Goal: Task Accomplishment & Management: Use online tool/utility

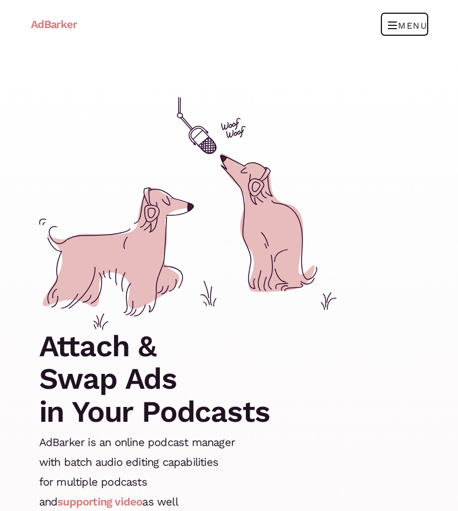
click at [394, 24] on span "Toggle navigation" at bounding box center [393, 25] width 10 height 18
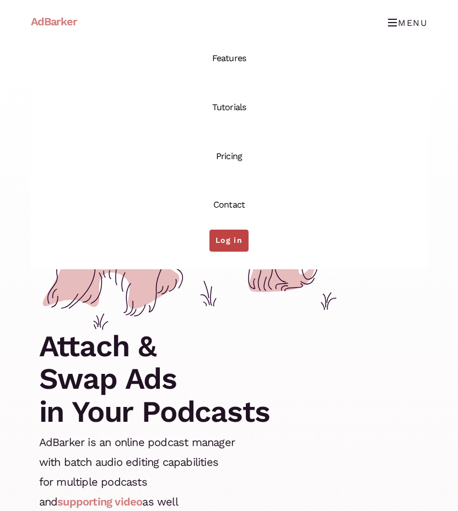
click at [217, 243] on link "Log in" at bounding box center [228, 241] width 39 height 22
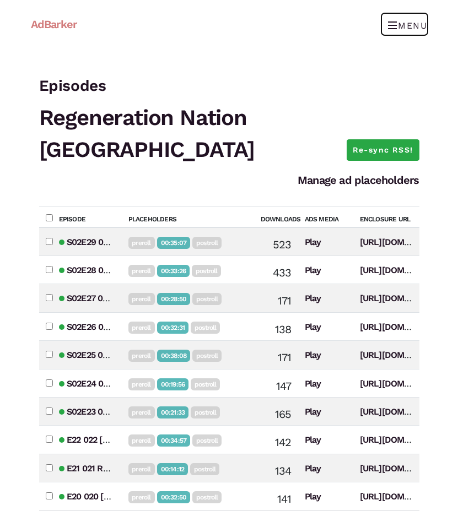
click at [393, 30] on span "Toggle navigation" at bounding box center [393, 25] width 10 height 18
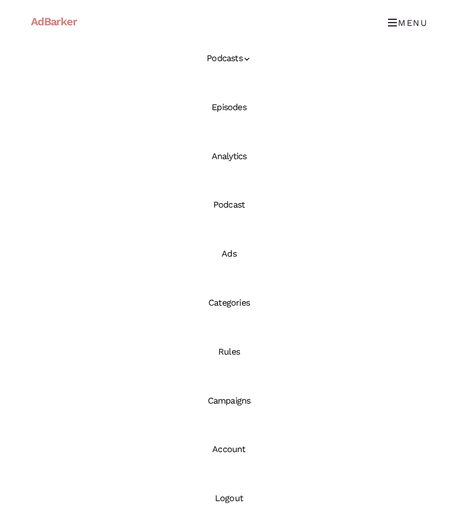
click at [223, 250] on link "Ads" at bounding box center [229, 254] width 397 height 49
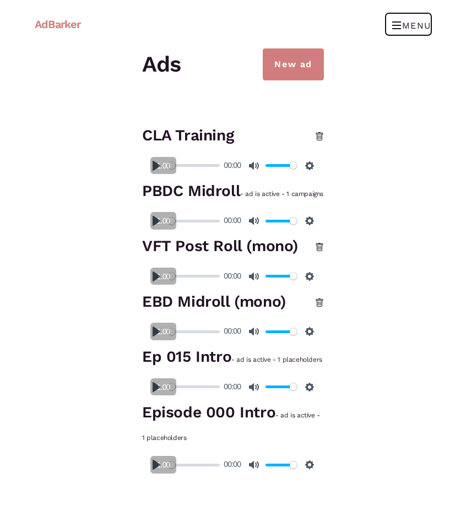
click at [396, 26] on span "Toggle navigation" at bounding box center [397, 25] width 10 height 18
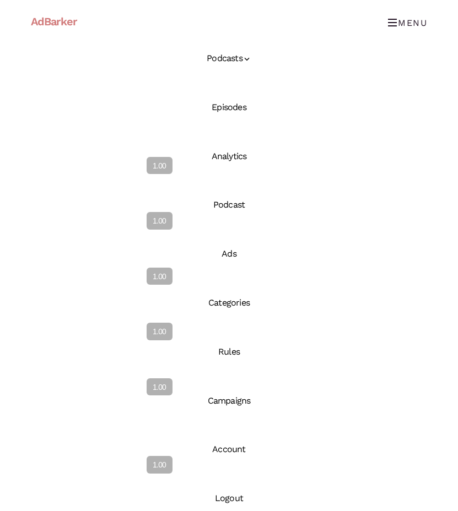
click at [232, 102] on link "Episodes" at bounding box center [229, 107] width 397 height 49
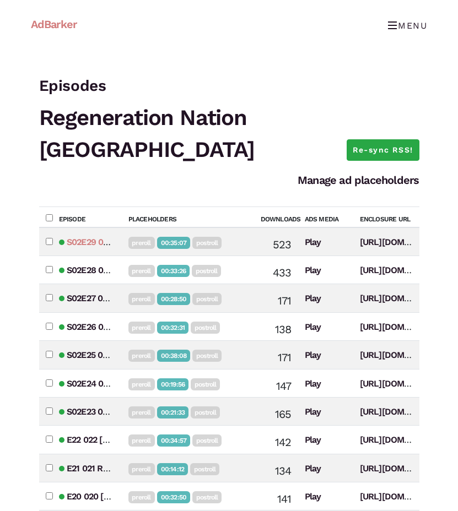
click at [95, 237] on link "S02E29 029 Santi Moringa: Living Social Permaculture (Molinos Verdes de Moringa)" at bounding box center [238, 242] width 342 height 10
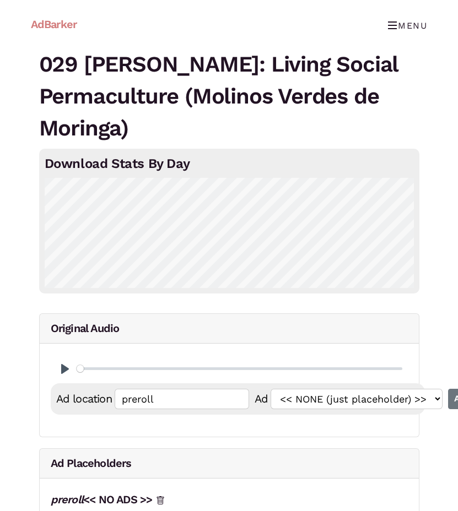
type input "postroll"
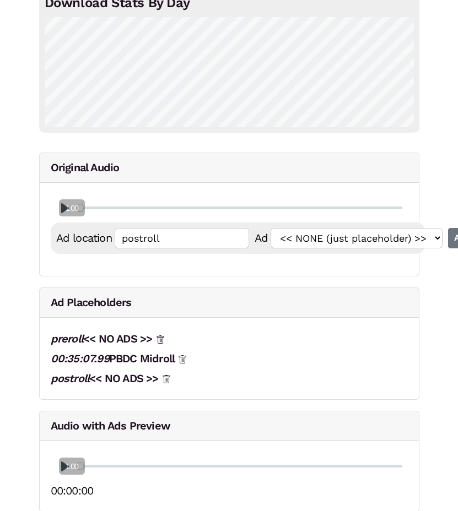
scroll to position [173, 0]
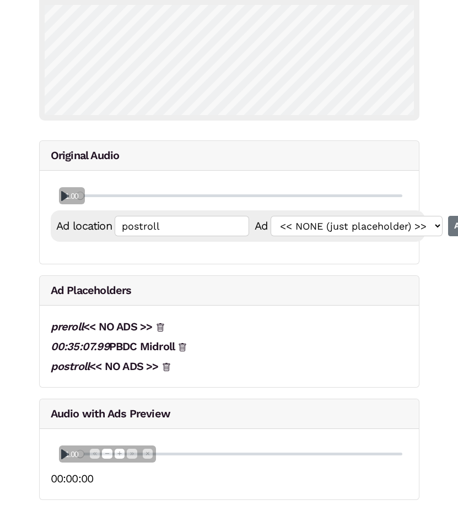
click at [64, 458] on span "1.00" at bounding box center [71, 455] width 21 height 11
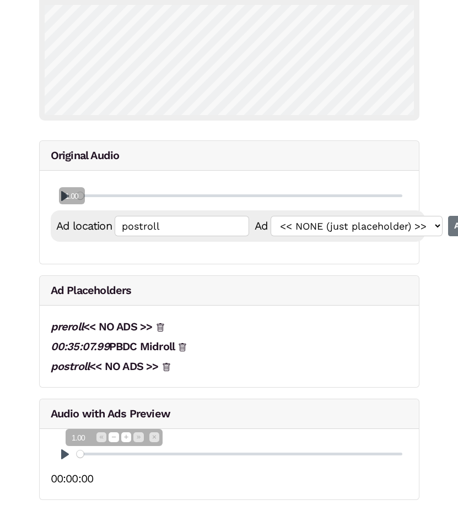
drag, startPoint x: 64, startPoint y: 458, endPoint x: 71, endPoint y: 441, distance: 17.8
click at [71, 441] on span "1.00" at bounding box center [78, 438] width 21 height 11
click at [64, 459] on button "Pause Play" at bounding box center [65, 455] width 18 height 18
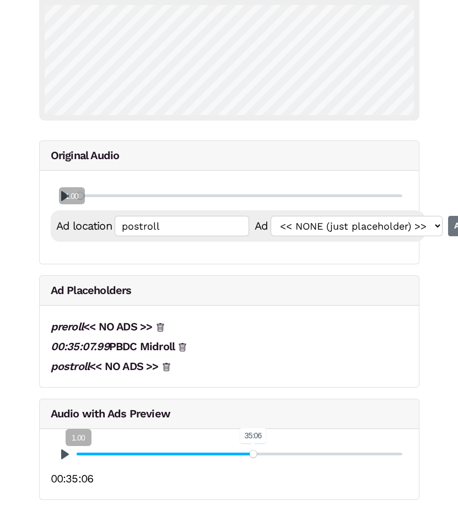
click at [253, 455] on input "Seek" at bounding box center [240, 454] width 326 height 10
click at [392, 455] on input "Seek" at bounding box center [240, 454] width 326 height 10
click at [396, 453] on input "Seek" at bounding box center [240, 454] width 326 height 10
type input "100"
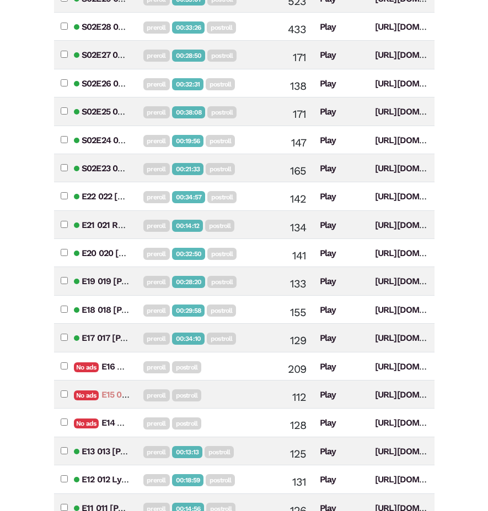
scroll to position [275, 0]
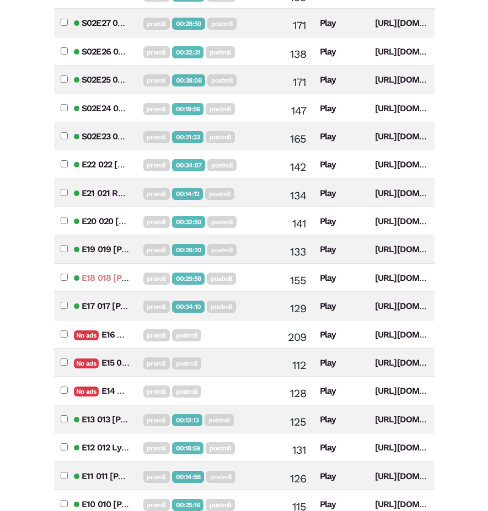
click at [115, 273] on link "E18 018 [PERSON_NAME]: Experiments in Community Development and Lessons Learned…" at bounding box center [399, 278] width 634 height 10
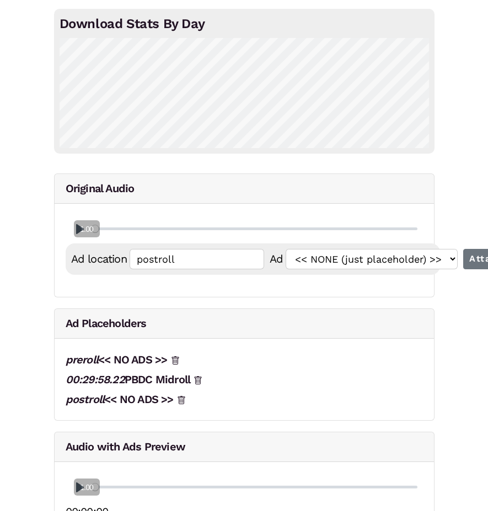
scroll to position [205, 0]
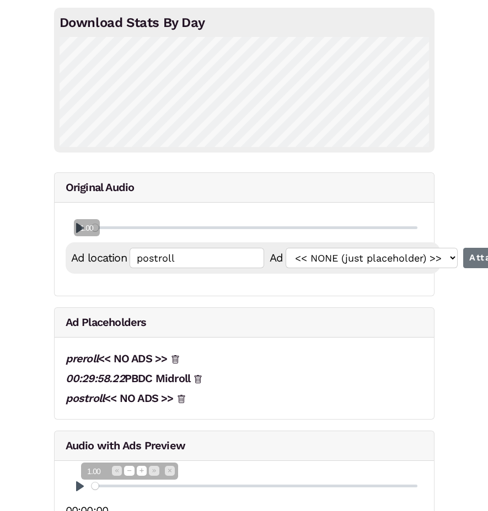
drag, startPoint x: 79, startPoint y: 455, endPoint x: 85, endPoint y: 441, distance: 15.0
click at [85, 467] on span "1.00" at bounding box center [93, 472] width 21 height 11
click at [78, 478] on button "Pause Play" at bounding box center [80, 487] width 18 height 18
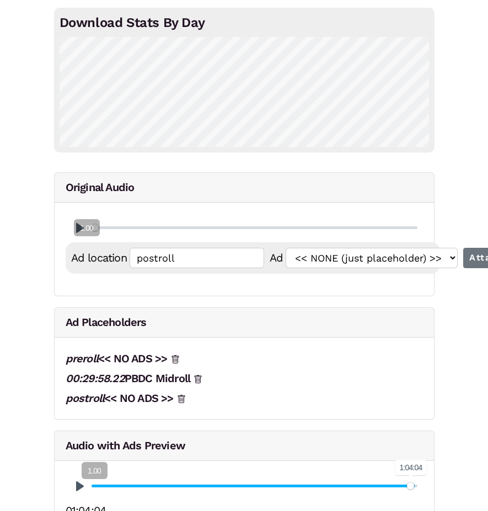
click at [410, 481] on input "Seek" at bounding box center [254, 486] width 326 height 10
click at [408, 481] on input "Seek" at bounding box center [254, 486] width 326 height 10
click at [405, 481] on input "Seek" at bounding box center [254, 486] width 326 height 10
click at [407, 481] on input "Seek" at bounding box center [254, 486] width 326 height 10
click at [410, 481] on input "Seek" at bounding box center [254, 486] width 326 height 10
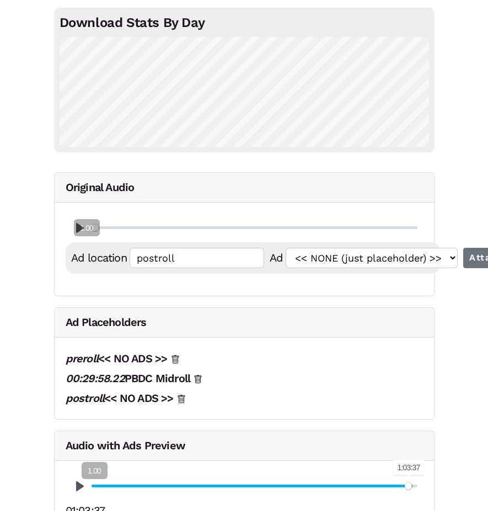
click at [408, 481] on input "Seek" at bounding box center [254, 486] width 326 height 10
type input "100"
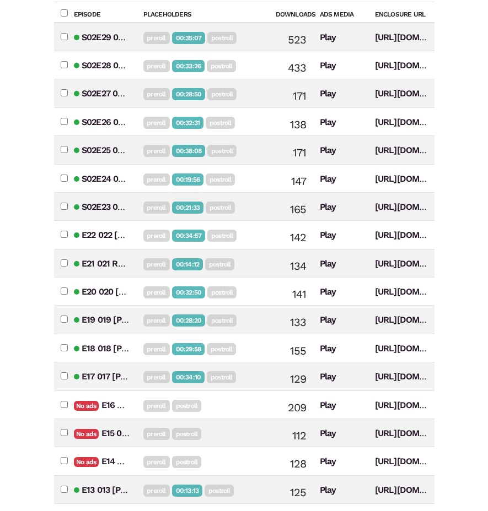
scroll to position [275, 0]
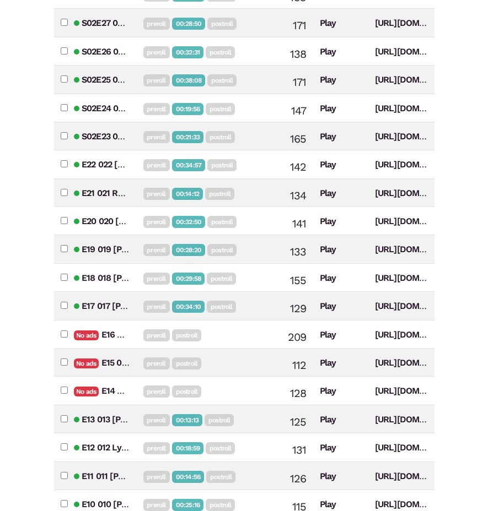
click at [272, 235] on td "133" at bounding box center [291, 249] width 44 height 28
click at [108, 244] on link "E19 019 [PERSON_NAME]: Crafting Guests' Experiences, Cultivating Transformation…" at bounding box center [310, 249] width 457 height 10
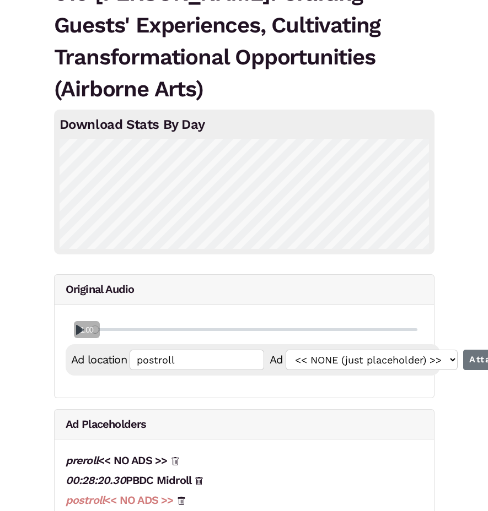
scroll to position [205, 0]
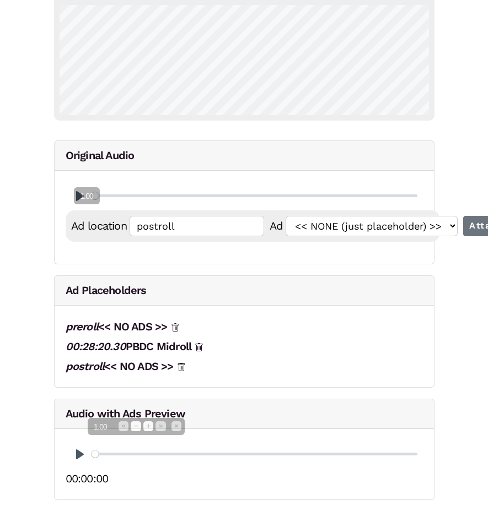
drag, startPoint x: 78, startPoint y: 455, endPoint x: 92, endPoint y: 427, distance: 30.8
click at [92, 427] on span "1.00" at bounding box center [100, 427] width 21 height 11
click at [79, 455] on button "Pause Play" at bounding box center [80, 455] width 18 height 18
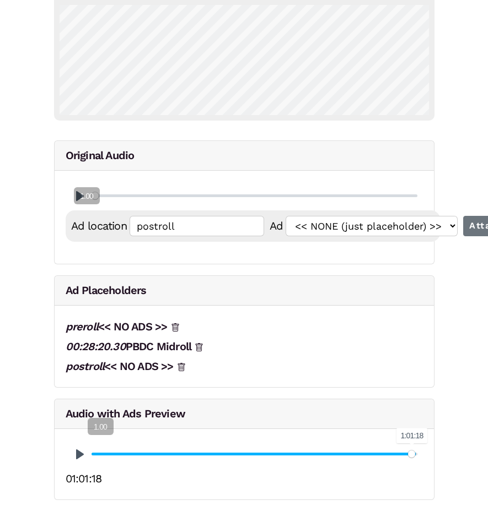
click at [412, 455] on input "Seek" at bounding box center [254, 454] width 326 height 10
click at [403, 456] on input "Seek" at bounding box center [254, 454] width 326 height 10
click at [404, 456] on input "Seek" at bounding box center [254, 454] width 326 height 10
click at [405, 455] on input "Seek" at bounding box center [254, 454] width 326 height 10
click at [408, 453] on input "Seek" at bounding box center [254, 454] width 326 height 10
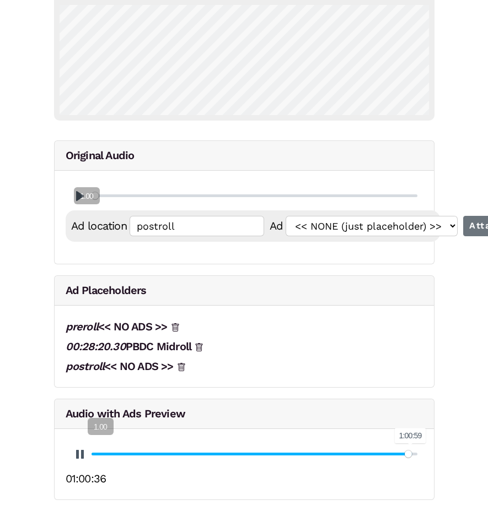
click at [410, 453] on input "Seek" at bounding box center [254, 454] width 326 height 10
click at [411, 453] on input "Seek" at bounding box center [254, 454] width 326 height 10
type input "98.93"
click at [83, 451] on button "Pause Play" at bounding box center [80, 455] width 18 height 18
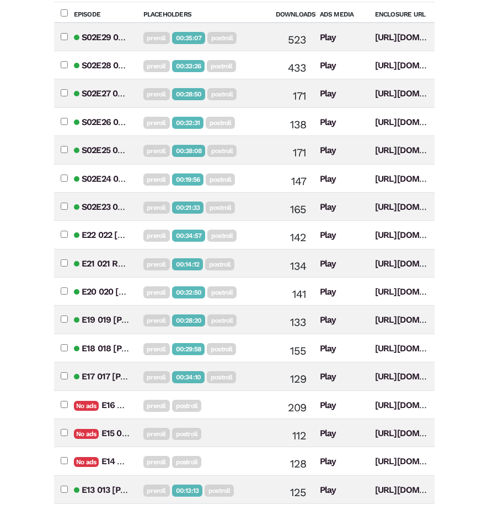
scroll to position [275, 0]
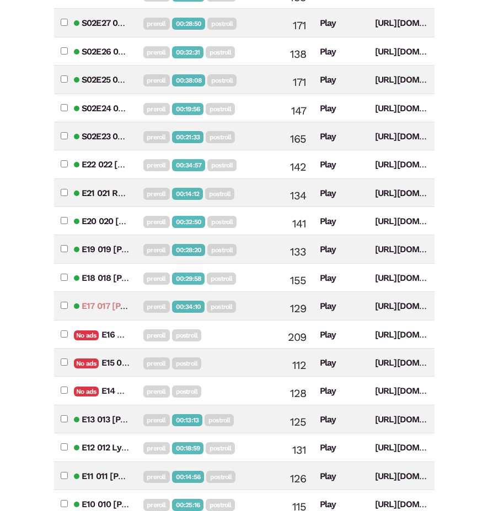
click at [112, 301] on link "E17 017 [PERSON_NAME]: Producing Community & Events With Glamping & Other Tempo…" at bounding box center [340, 306] width 516 height 10
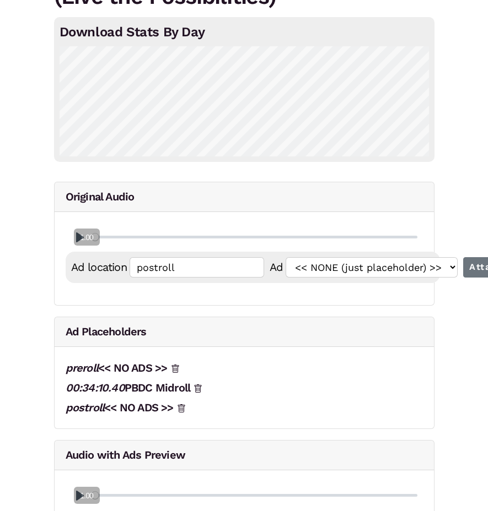
scroll to position [205, 0]
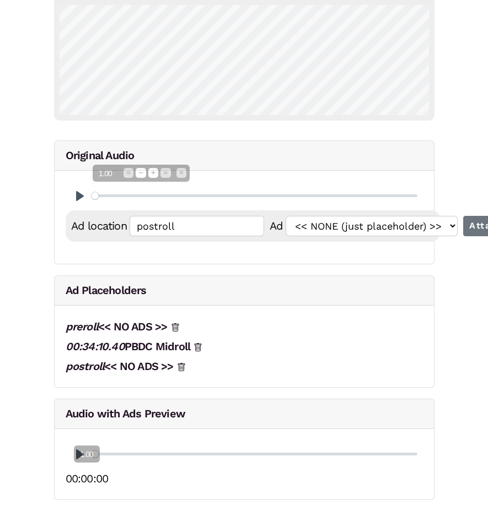
drag, startPoint x: 83, startPoint y: 194, endPoint x: 101, endPoint y: 171, distance: 29.3
click at [101, 171] on span "1.00" at bounding box center [105, 174] width 21 height 11
click at [84, 192] on button "Pause Play" at bounding box center [80, 196] width 18 height 18
type input "0"
type input "preroll"
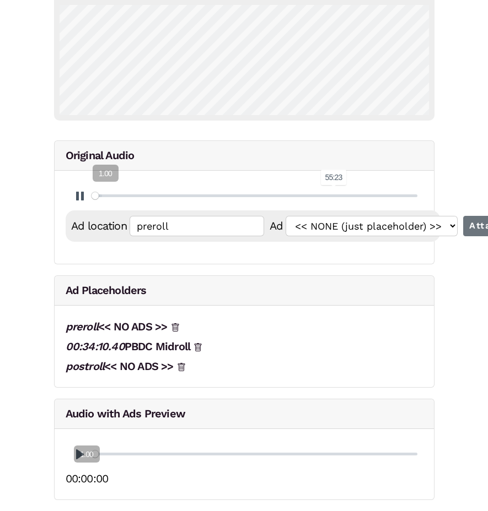
type input "0.02"
type input "00:00:01.00"
type input "0.03"
type input "00:00:01.53"
type input "0.04"
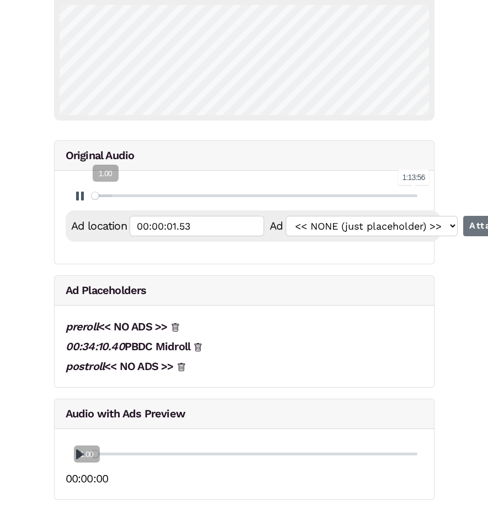
type input "00:00:01.79"
type input "100"
type input "postroll"
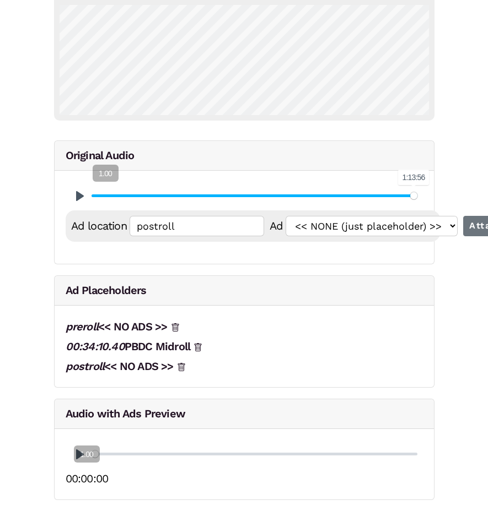
click at [414, 196] on input "Seek" at bounding box center [254, 196] width 326 height 10
type input "98.79"
type input "01:13:02.42"
type input "98.79"
click at [409, 196] on input "Seek" at bounding box center [254, 196] width 326 height 10
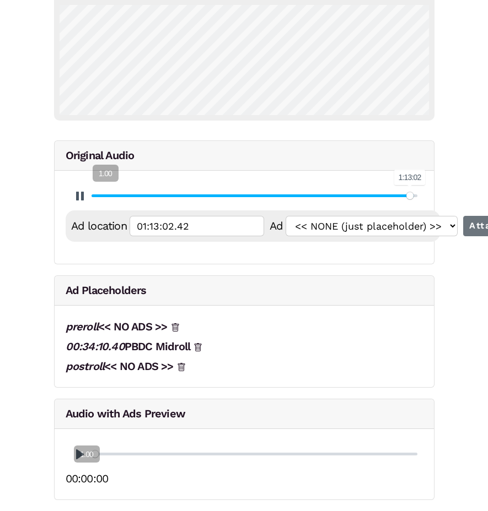
type input "01:13:02.62"
type input "98.8"
type input "01:13:02.89"
type input "98.81"
type input "01:13:03.42"
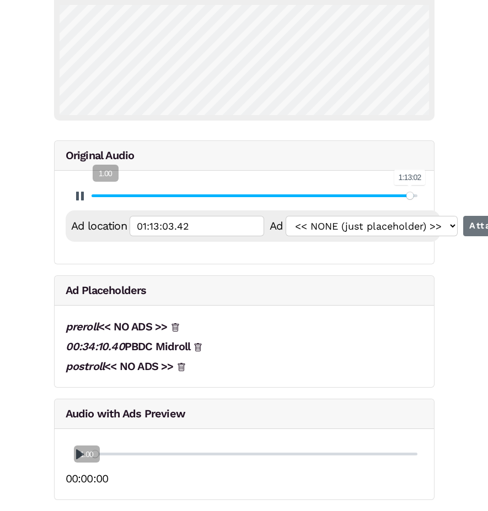
type input "98.82"
type input "01:13:03.95"
type input "98.83"
type input "01:13:04.22"
type input "98.84"
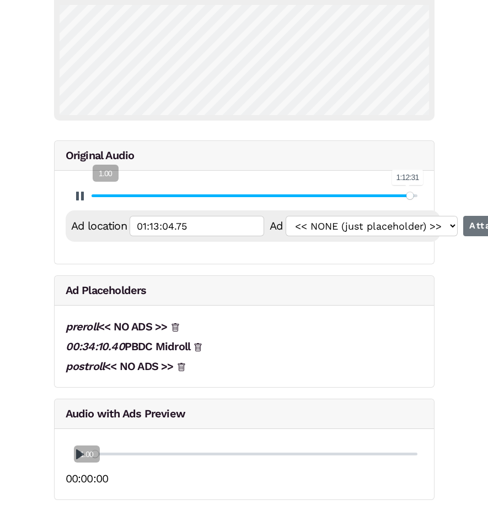
type input "01:13:04.81"
click at [407, 196] on input "Seek" at bounding box center [254, 196] width 326 height 10
type input "98.85"
type input "01:13:05.10"
type input "98.86"
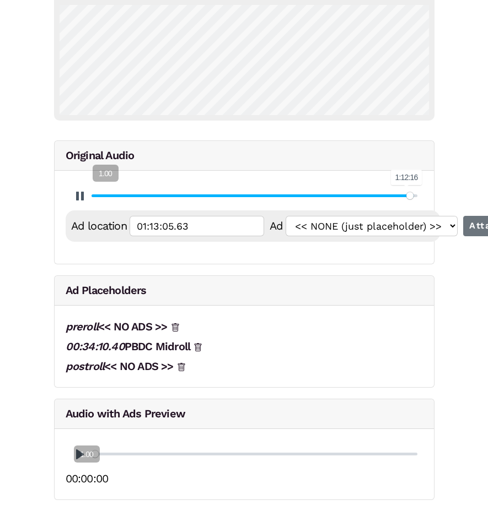
type input "01:13:05.75"
click at [406, 196] on input "Seek" at bounding box center [254, 196] width 326 height 10
type input "98.87"
type input "01:13:06.03"
type input "98.88"
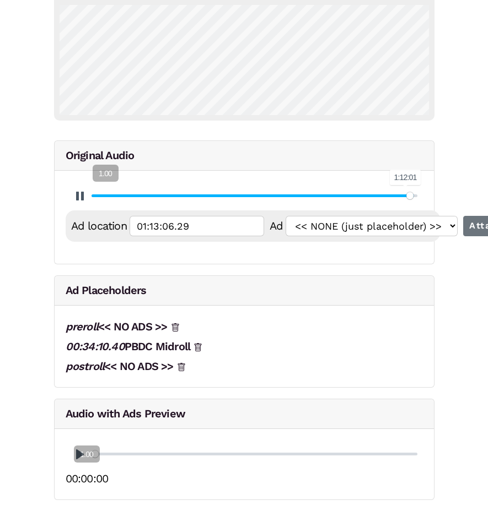
type input "01:13:06.56"
type input "98.89"
type input "01:13:06.82"
type input "96.89"
type input "01:11:37.99"
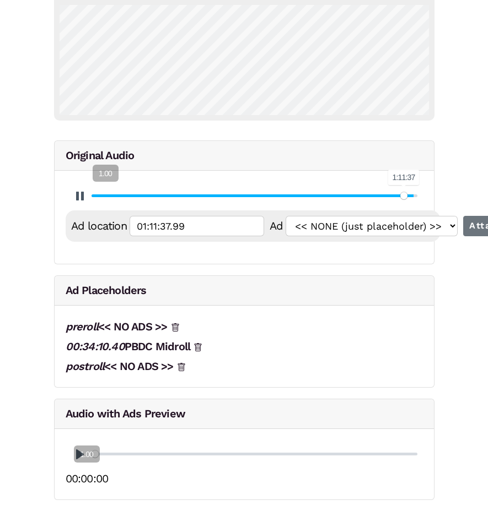
type input "96.89"
click at [403, 196] on input "Seek" at bounding box center [254, 196] width 326 height 10
type input "01:11:38.21"
type input "96.9"
type input "01:11:38.47"
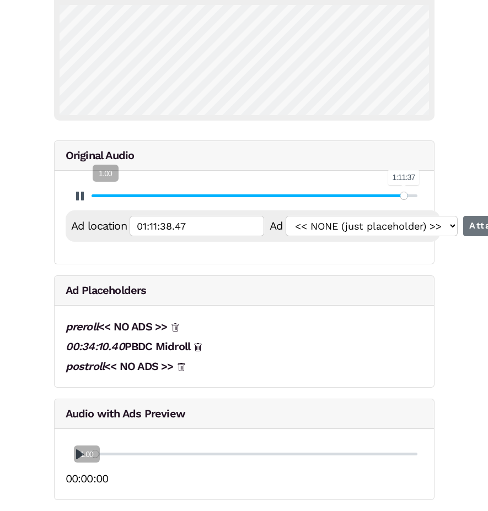
type input "96.9"
type input "01:11:38.75"
type input "96.91"
type input "01:11:39.27"
type input "96.92"
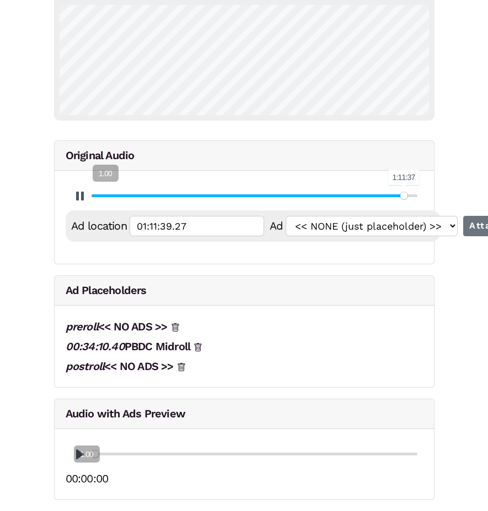
type input "01:11:39.54"
type input "96.93"
type input "01:11:40.07"
type input "96.94"
type input "01:11:40.60"
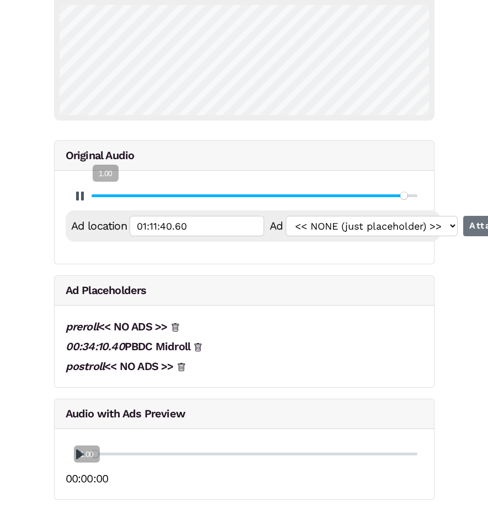
type input "96.95"
type input "01:11:40.87"
type input "96.96"
type input "01:11:41.40"
type input "96.97"
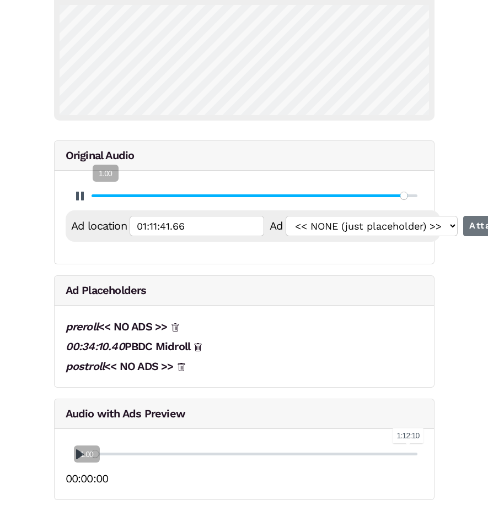
type input "01:11:41.93"
type input "96.98"
type input "01:11:42.19"
type input "96.99"
type input "01:11:42.72"
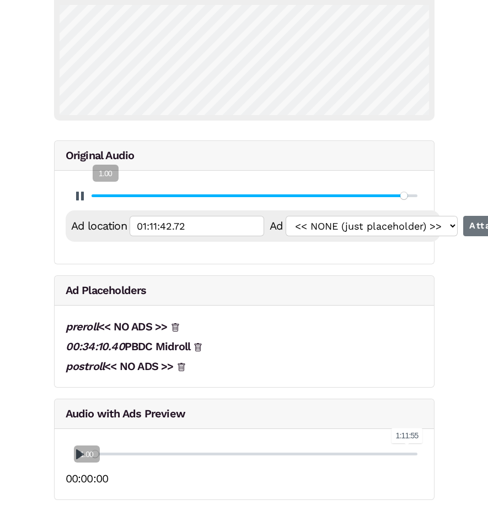
type input "97"
type input "01:11:42.99"
type input "97"
type input "01:11:43.26"
type input "97.01"
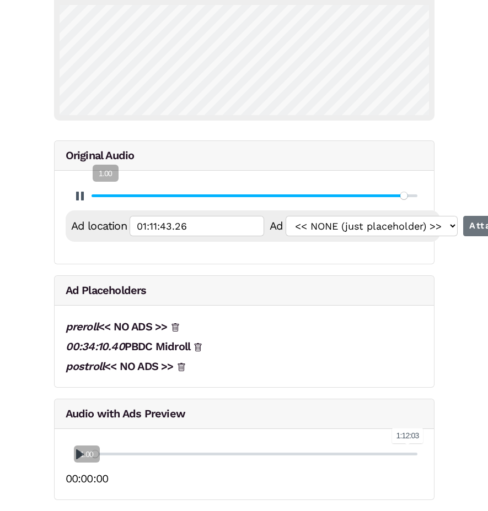
type input "01:11:43.53"
type input "97.02"
type input "01:11:44.05"
type input "97.03"
type input "01:11:44.59"
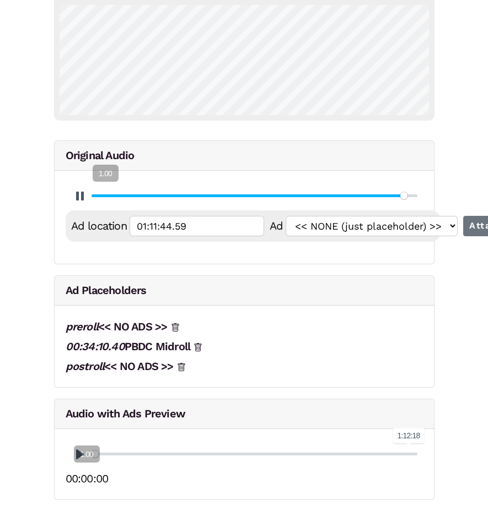
type input "97.04"
type input "01:11:44.86"
type input "97.05"
type input "01:11:45.39"
type input "97.06"
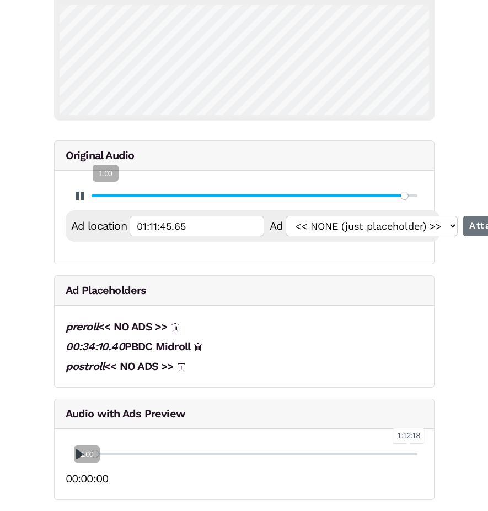
type input "01:11:45.92"
type input "97.07"
type input "01:11:46.18"
type input "97.08"
type input "01:11:46.71"
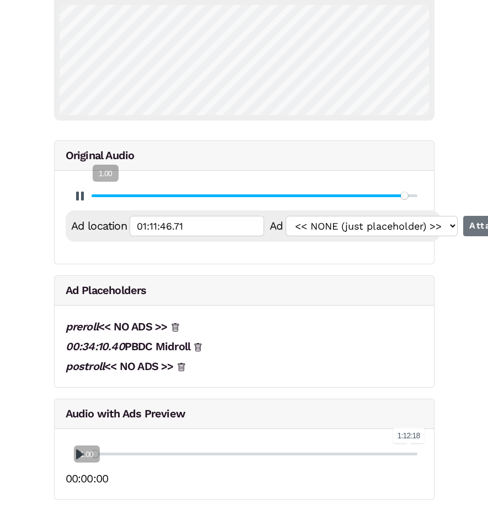
type input "97.09"
type input "01:11:47.25"
type input "97.1"
type input "01:11:47.51"
type input "97.11"
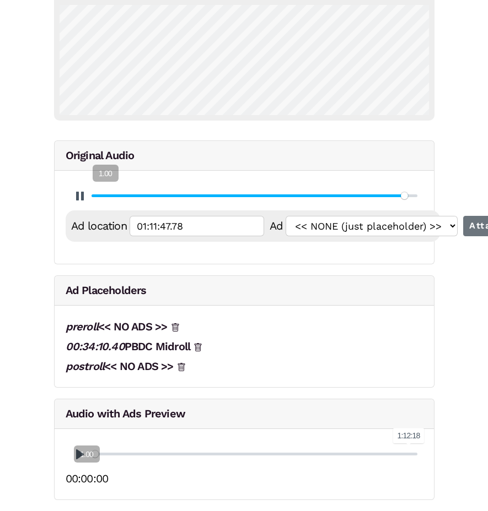
type input "01:11:48.04"
type input "97.12"
type input "01:11:48.58"
type input "97.13"
type input "01:11:48.85"
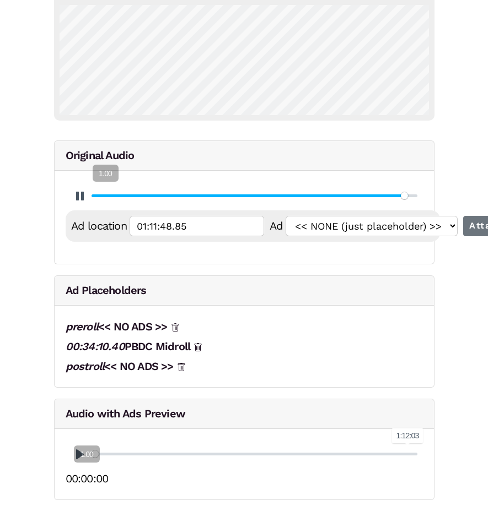
type input "97.14"
type input "01:11:49.37"
type input "97.15"
type input "01:11:49.90"
type input "97.16"
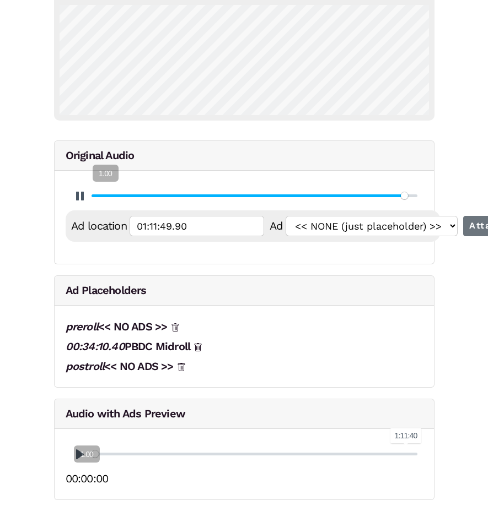
type input "01:11:50.16"
type input "97.17"
type input "01:11:50.69"
type input "97.18"
type input "01:11:51.22"
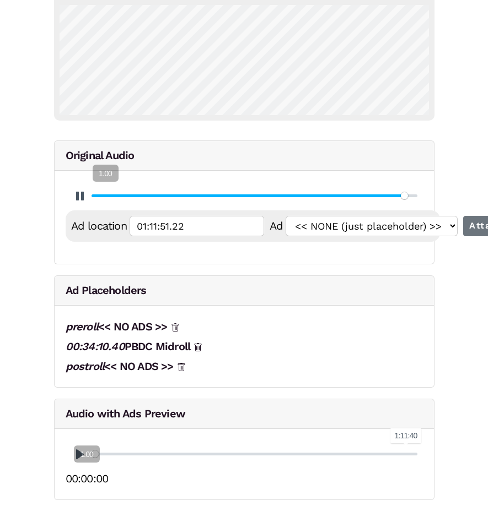
type input "97.19"
type input "01:11:51.49"
type input "97.2"
type input "01:11:51.76"
type input "97.2"
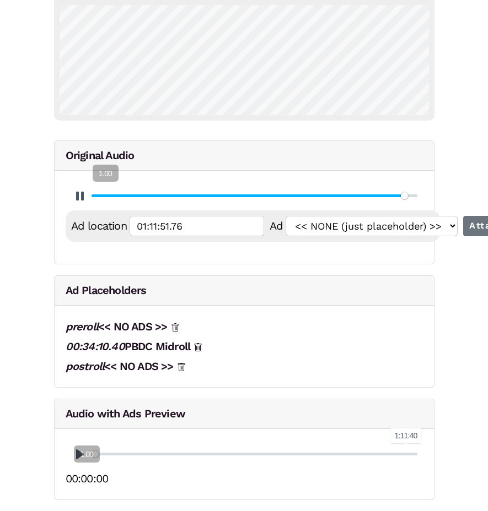
type input "01:11:52.02"
type input "97.21"
type input "01:11:52.55"
type input "97.22"
type input "01:11:52.82"
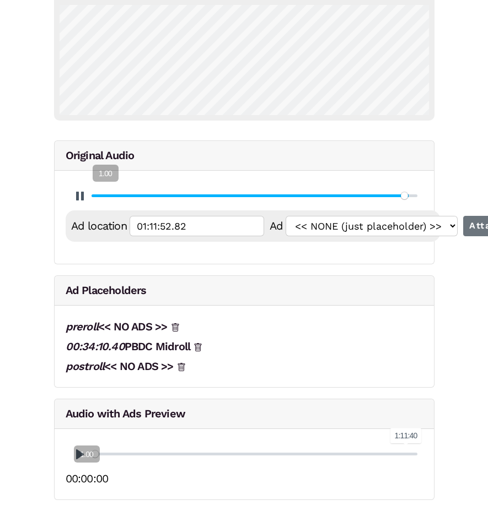
type input "97.23"
type input "01:11:53.35"
type input "97.24"
type input "01:11:53.88"
type input "97.25"
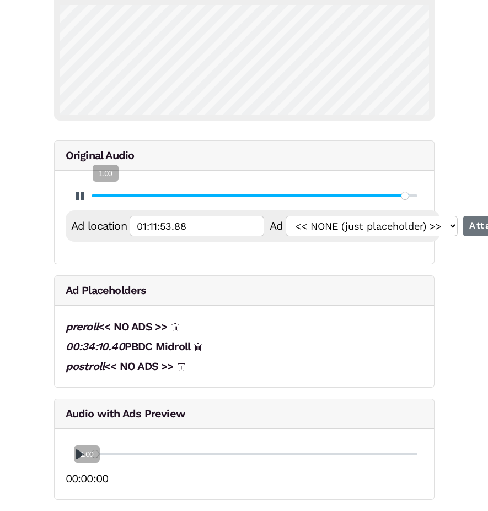
type input "01:11:54.15"
type input "97.26"
type input "01:11:54.68"
type input "97.27"
type input "01:11:55.21"
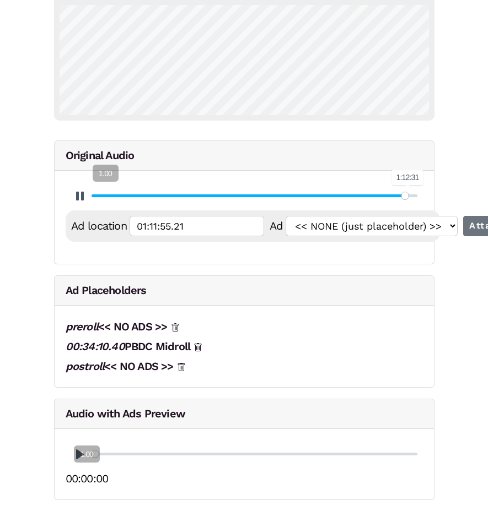
type input "97.28"
type input "01:11:55.48"
type input "97.29"
type input "01:11:56.01"
type input "97.3"
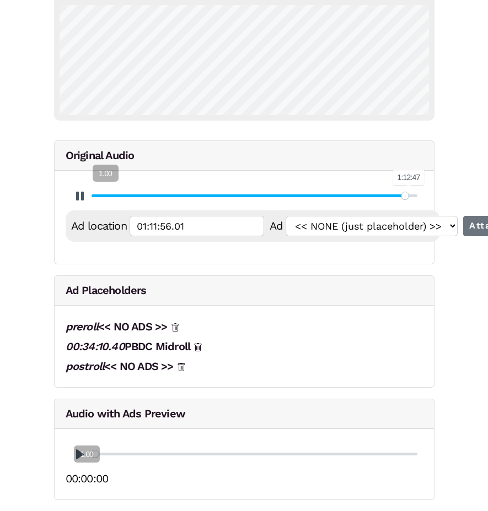
type input "01:11:56.27"
type input "97.3"
type input "01:11:56.54"
type input "97.31"
type input "01:11:56.81"
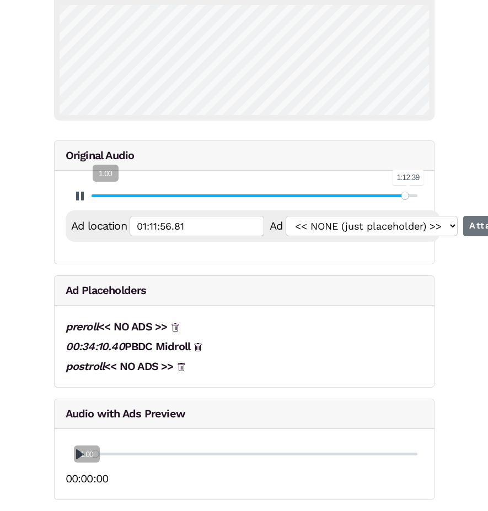
type input "97.32"
click at [408, 195] on input "Seek" at bounding box center [254, 196] width 326 height 10
type input "01:11:57.42"
type input "97.33"
type input "01:11:57.74"
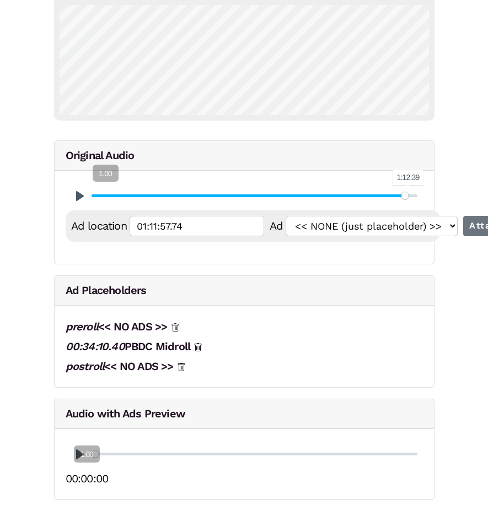
type input "98.44"
type input "01:12:47.07"
type input "98.62"
type input "01:12:54.74"
type input "98.62"
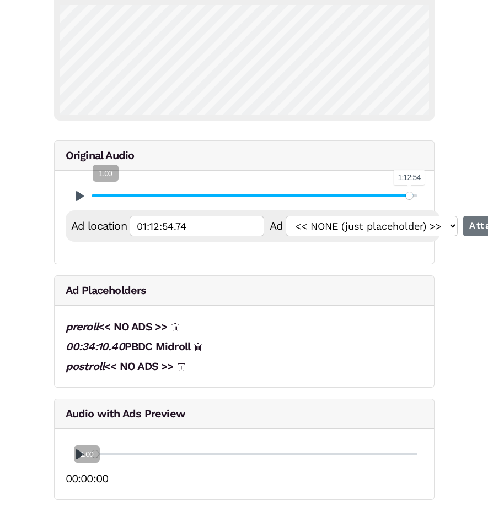
click at [409, 195] on input "Seek" at bounding box center [254, 196] width 326 height 10
type input "01:12:54.96"
type input "98.63"
type input "01:12:55.49"
type input "98.64"
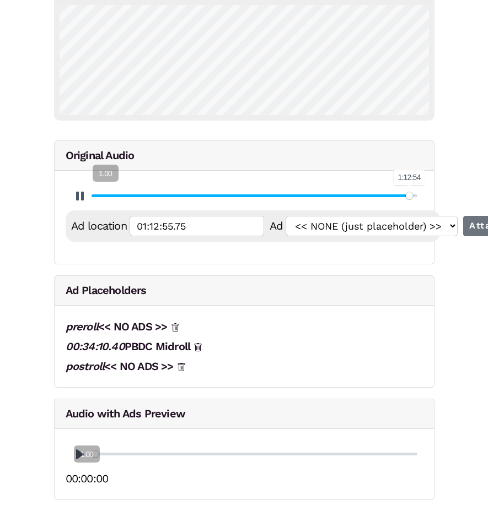
type input "01:12:56.02"
type input "98.65"
type input "01:12:56.29"
type input "98.66"
type input "01:12:56.66"
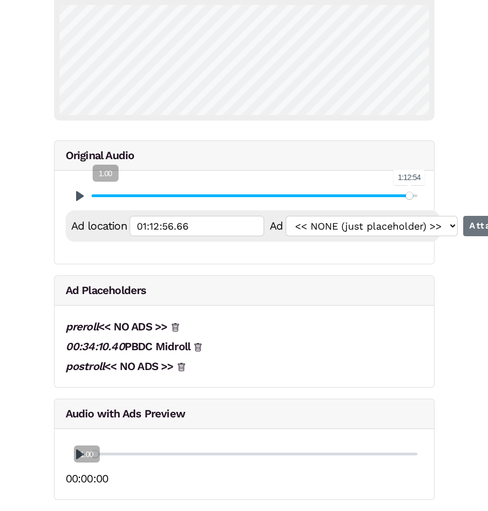
type input "98.44"
type input "01:12:47.07"
type input "98.27"
type input "01:12:39.39"
type input "98.1"
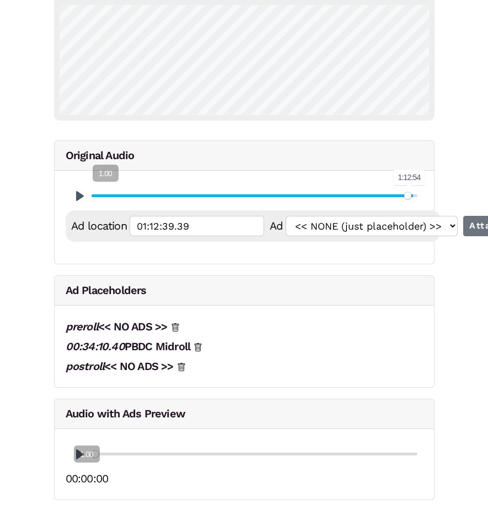
type input "01:12:31.72"
click at [407, 194] on input "Seek" at bounding box center [254, 196] width 326 height 10
type input "98.1"
type input "01:12:31.93"
type input "98.11"
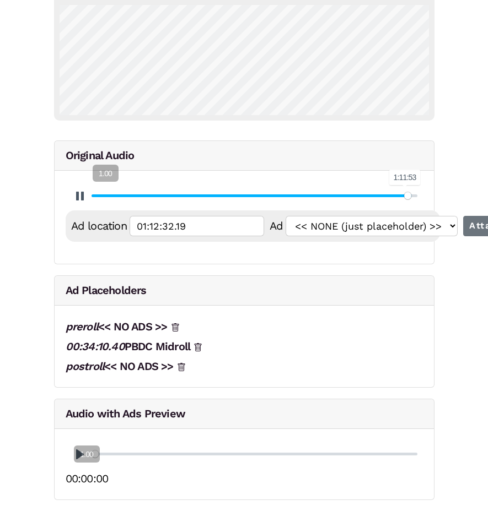
type input "01:12:32.46"
type input "98.12"
type input "01:12:32.72"
type input "98.13"
type input "01:12:33.26"
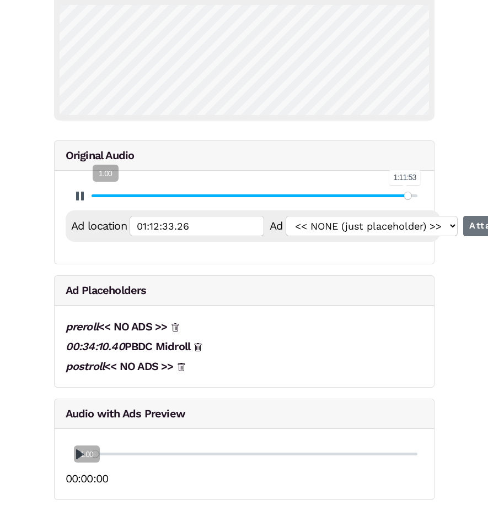
type input "98.14"
type input "01:12:33.78"
type input "98.15"
type input "01:12:34.05"
type input "98.16"
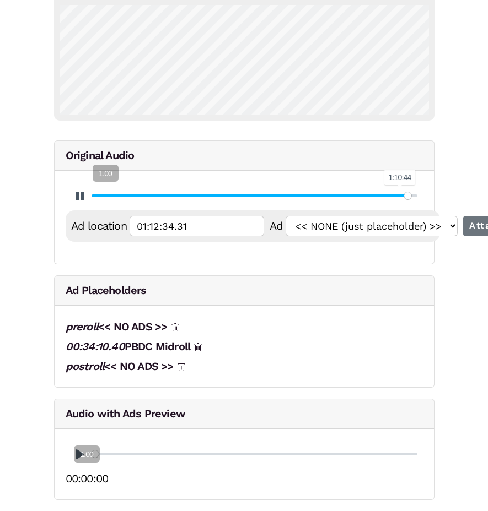
type input "01:12:34.58"
type input "98.17"
type input "01:12:35.11"
type input "98.18"
type input "01:12:35.38"
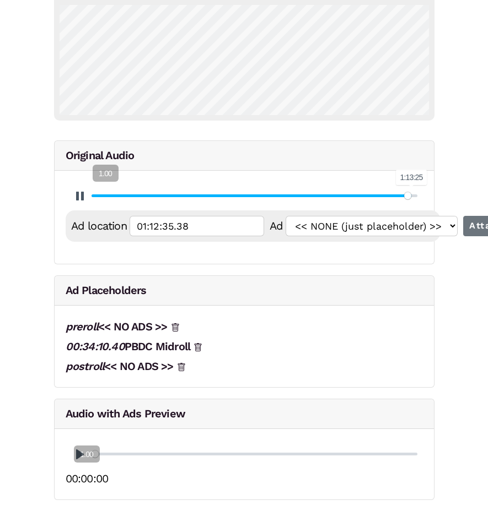
type input "98.19"
type input "01:12:35.91"
type input "98.2"
type input "01:12:36.18"
type input "98.2"
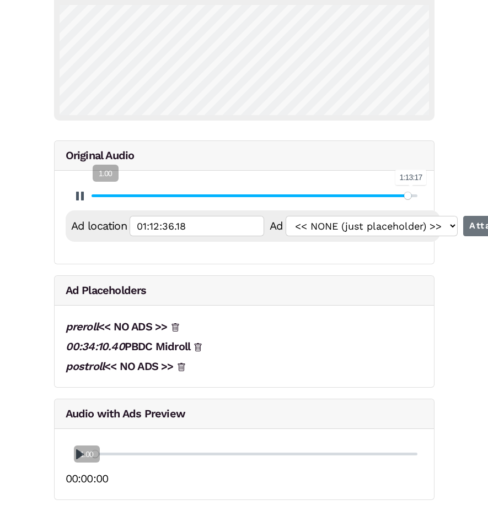
type input "01:12:36.44"
type input "98.21"
type input "01:12:36.71"
type input "98.22"
type input "01:12:37.24"
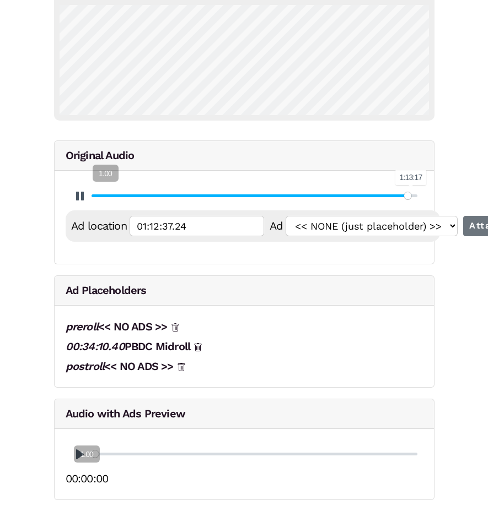
type input "98.23"
type input "01:12:37.77"
type input "98.24"
type input "01:12:38.04"
type input "98.25"
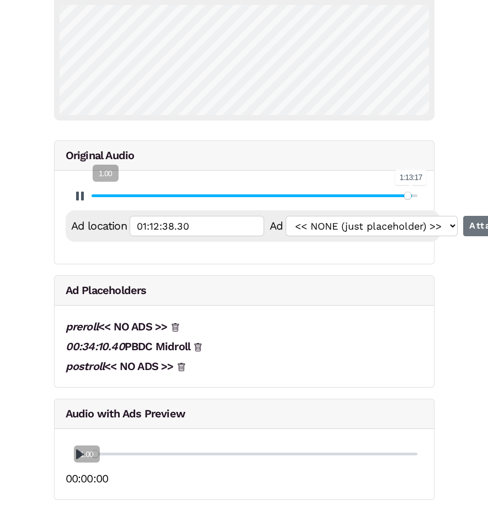
type input "01:12:38.57"
type input "98.26"
type input "01:12:39.10"
type input "98.27"
type input "01:12:39.56"
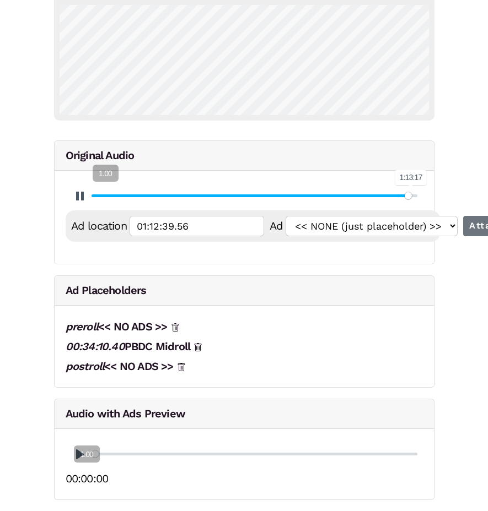
click at [410, 196] on input "Seek" at bounding box center [254, 196] width 326 height 10
type input "98.28"
type input "01:12:39.82"
type input "98.29"
type input "01:12:40.35"
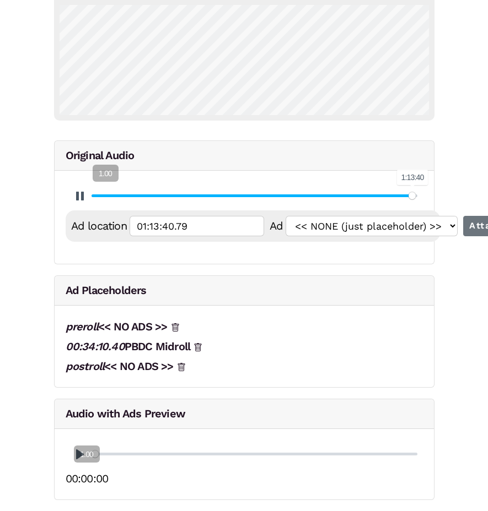
click at [412, 196] on input "Seek" at bounding box center [254, 196] width 326 height 10
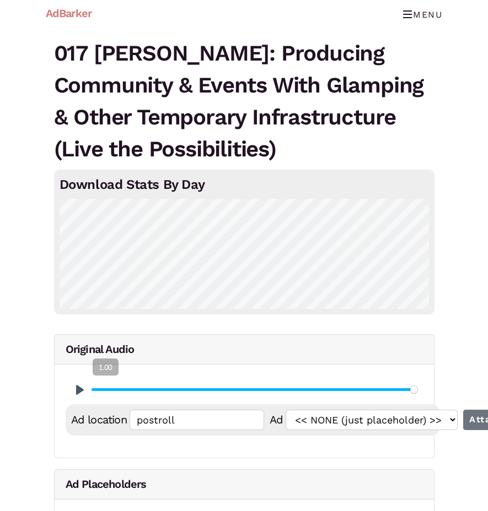
scroll to position [0, 0]
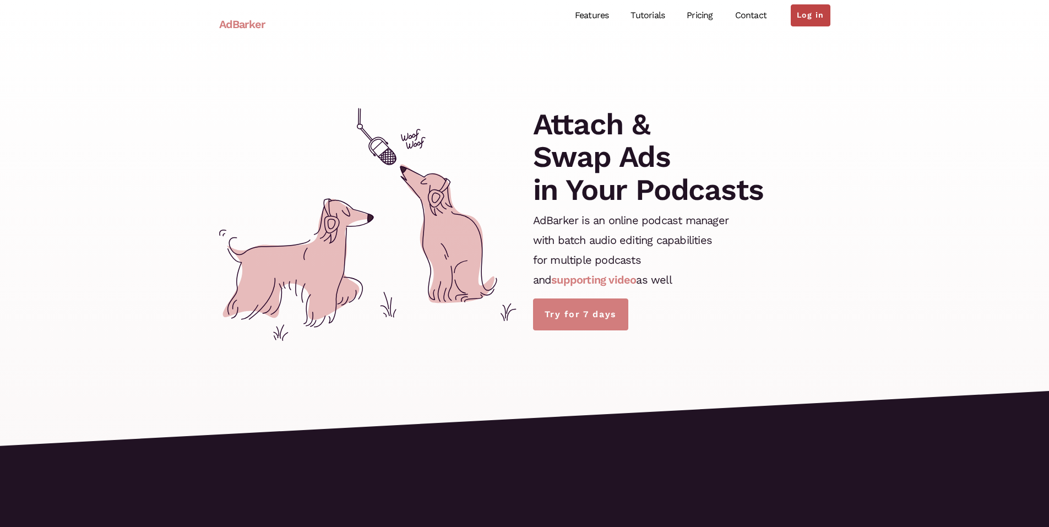
click at [802, 12] on link "Log in" at bounding box center [810, 15] width 39 height 22
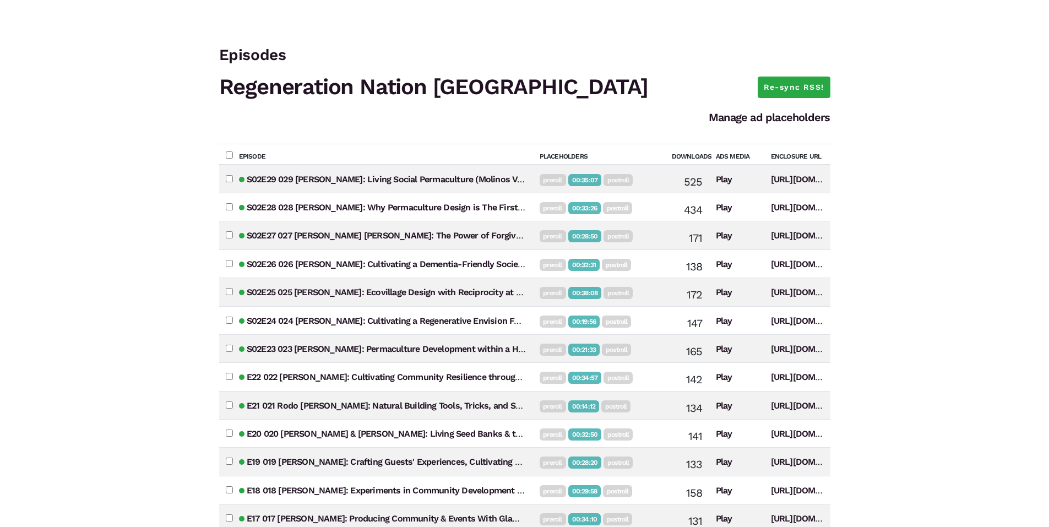
scroll to position [30, 0]
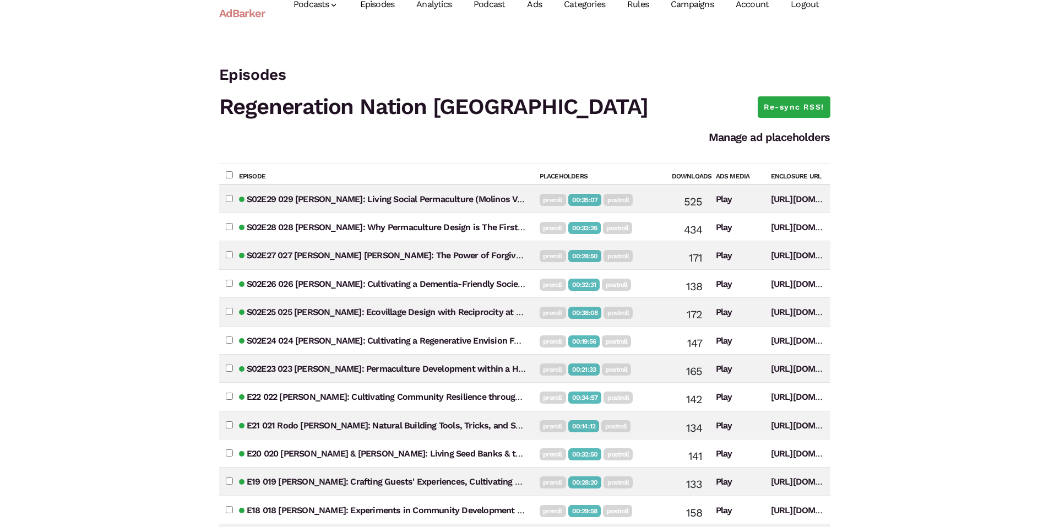
scroll to position [0, 0]
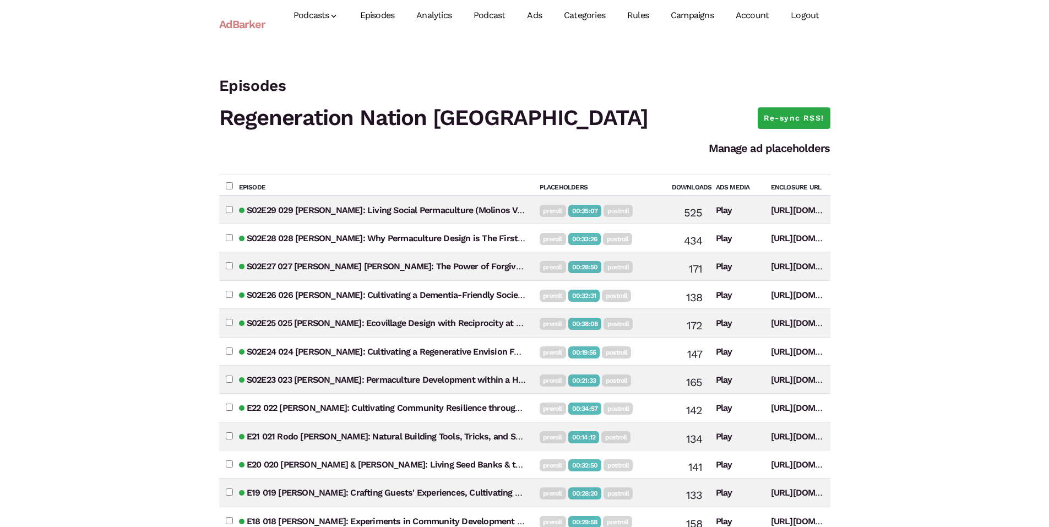
click at [538, 13] on link "Ads" at bounding box center [534, 15] width 37 height 49
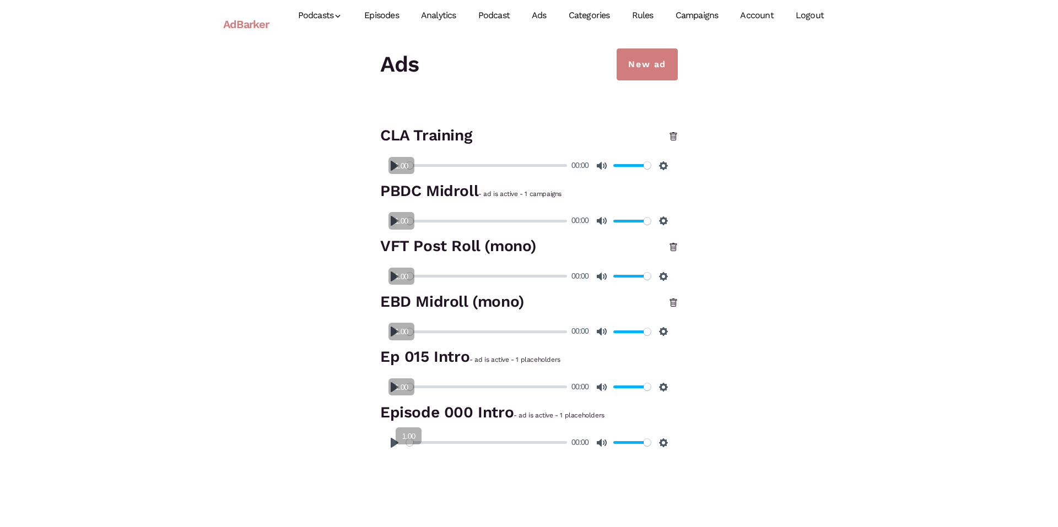
drag, startPoint x: 395, startPoint y: 436, endPoint x: 414, endPoint y: 415, distance: 28.1
click at [414, 415] on li "Episode 000 Intro - ad is active - 1 placeholders Pause Play % buffered 00:00 0…" at bounding box center [528, 430] width 297 height 56
click at [388, 446] on button "Pause Play" at bounding box center [395, 443] width 18 height 18
type input "100"
drag, startPoint x: 400, startPoint y: 384, endPoint x: 410, endPoint y: 373, distance: 15.2
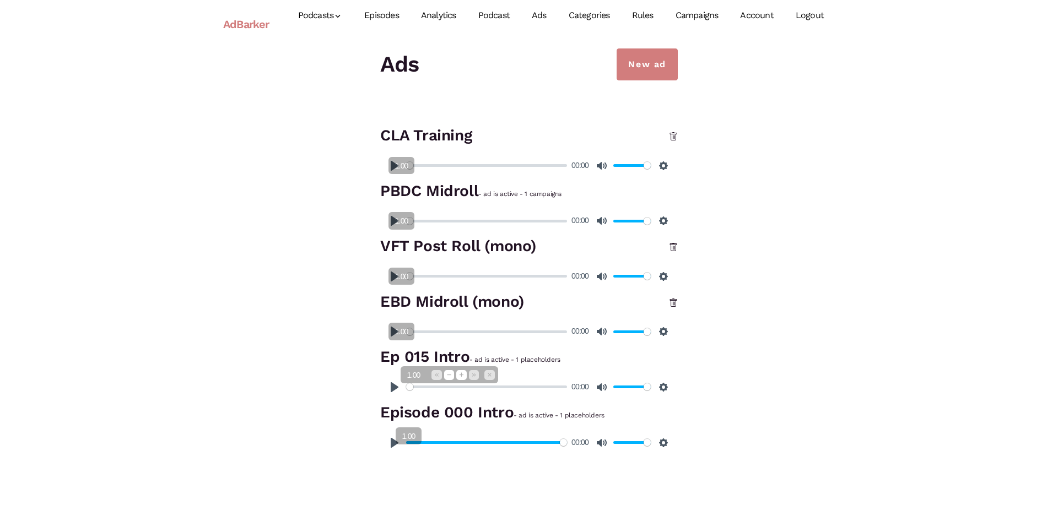
click at [410, 373] on span "1.00" at bounding box center [413, 375] width 21 height 11
click at [398, 391] on button "Pause Play" at bounding box center [395, 387] width 18 height 18
type input "4.64"
click at [376, 15] on link "Episodes" at bounding box center [381, 15] width 57 height 49
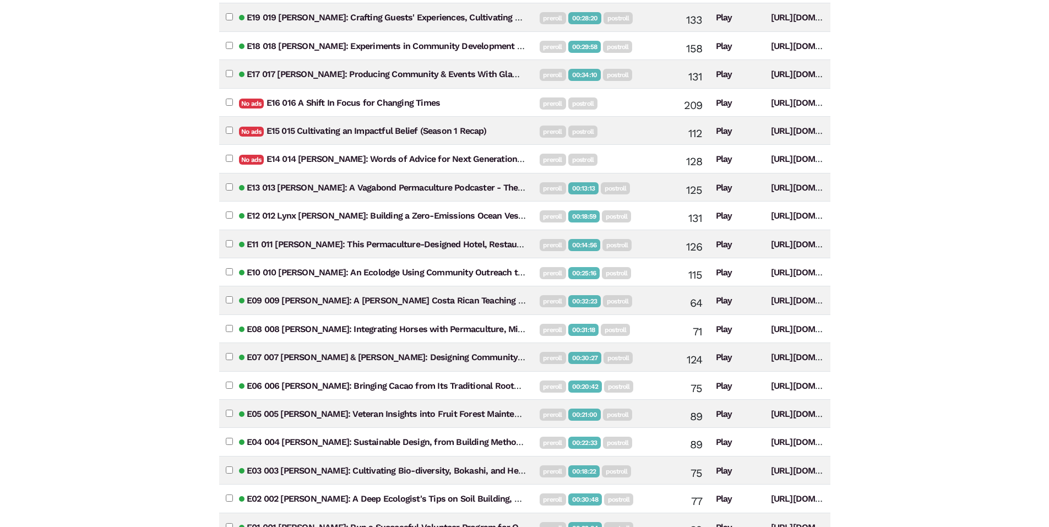
scroll to position [526, 0]
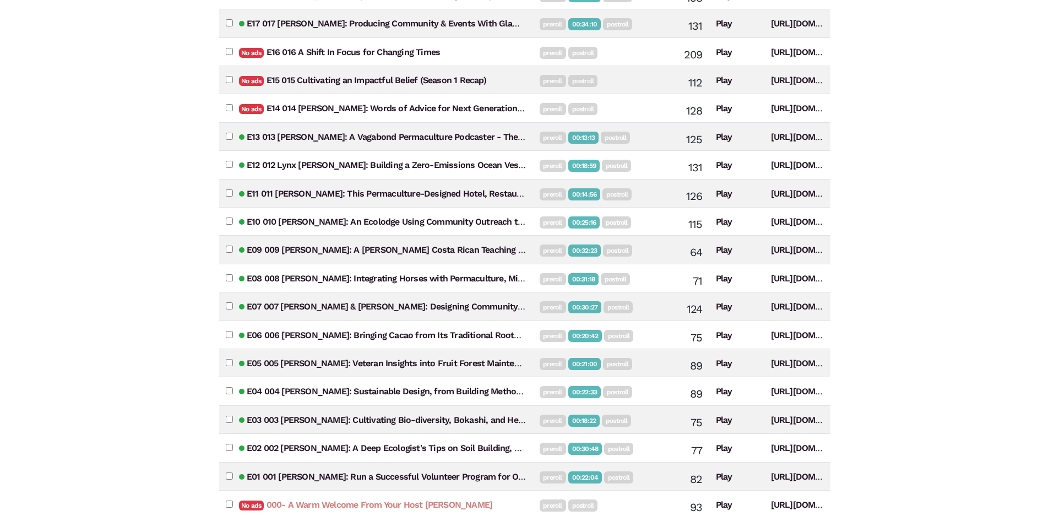
click at [324, 505] on link "000- A Warm Welcome From Your Host [PERSON_NAME]" at bounding box center [380, 505] width 226 height 10
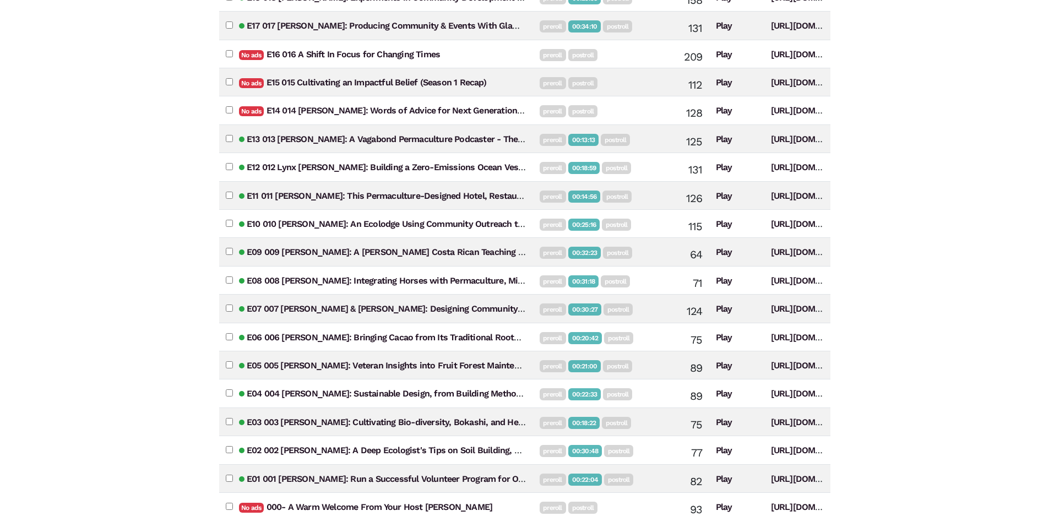
scroll to position [526, 0]
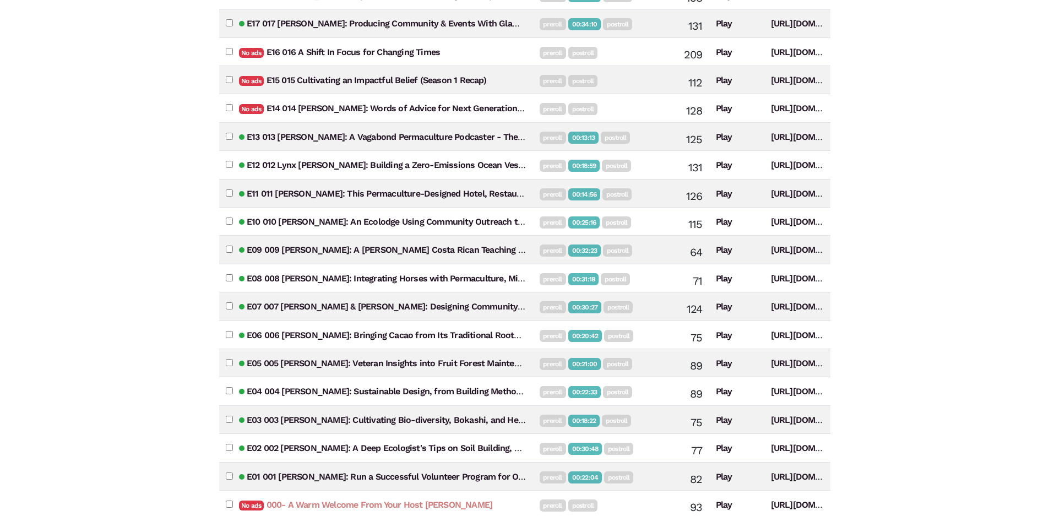
click at [281, 507] on link "000- A Warm Welcome From Your Host [PERSON_NAME]" at bounding box center [380, 505] width 226 height 10
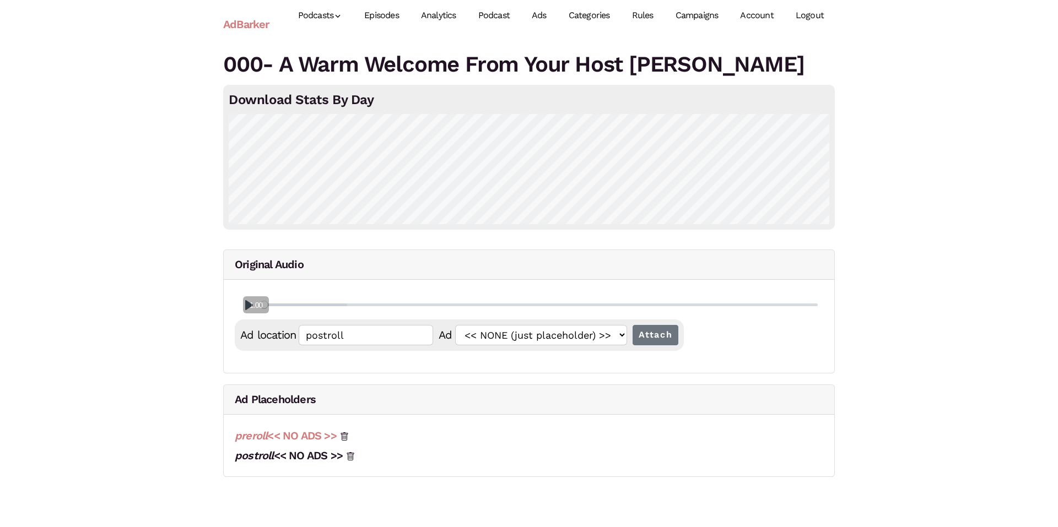
click at [291, 438] on link "preroll << NO ADS >>" at bounding box center [286, 435] width 102 height 13
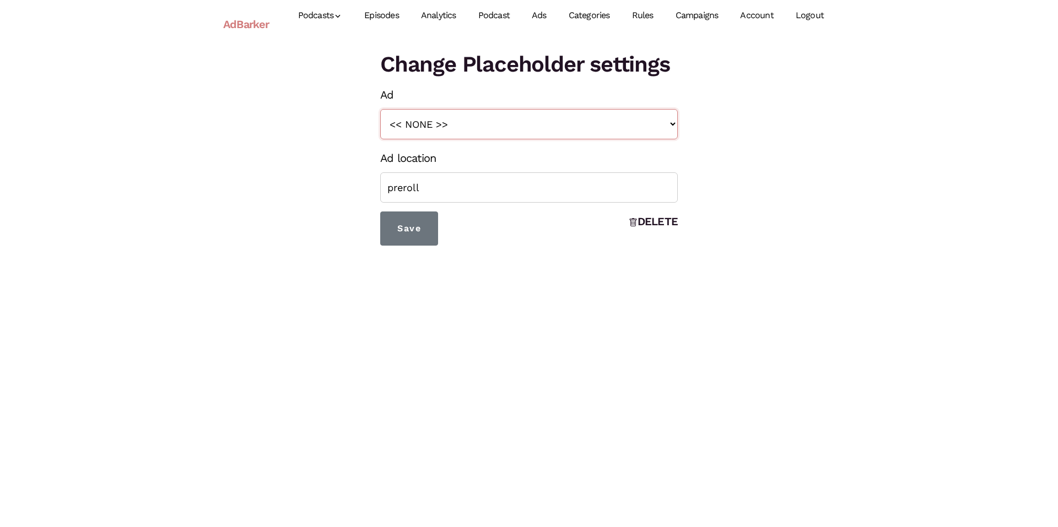
click at [401, 121] on select "<< NONE >> EBD Midroll (mono) VFT Post Roll (mono) PBDC Midroll CLA Training Ep…" at bounding box center [528, 124] width 297 height 30
select select "955"
click at [380, 109] on select "<< NONE >> EBD Midroll (mono) VFT Post Roll (mono) PBDC Midroll CLA Training Ep…" at bounding box center [528, 124] width 297 height 30
click at [408, 232] on input "Save" at bounding box center [409, 229] width 58 height 34
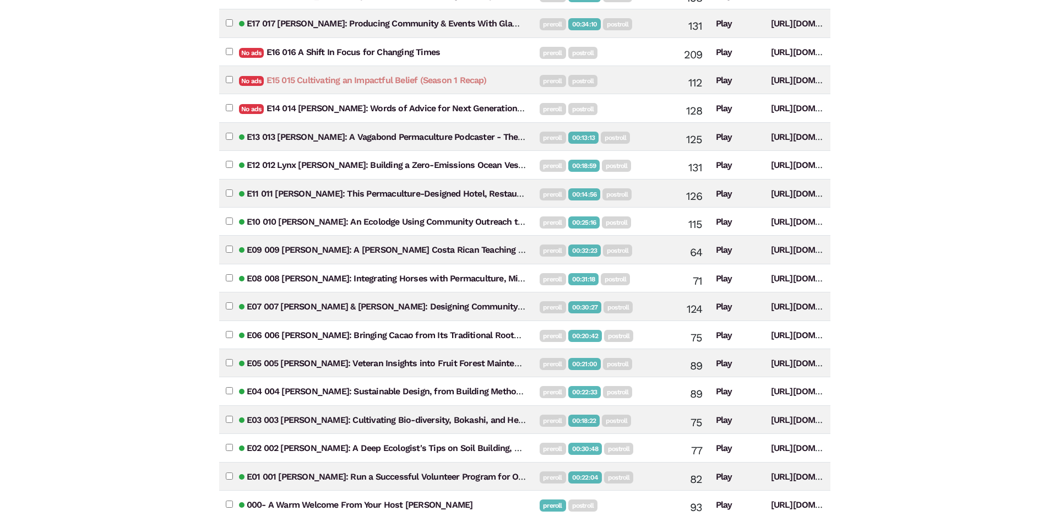
scroll to position [526, 0]
click at [313, 82] on link "E15 015 Cultivating an Impactful Belief (Season 1 Recap)" at bounding box center [377, 80] width 220 height 10
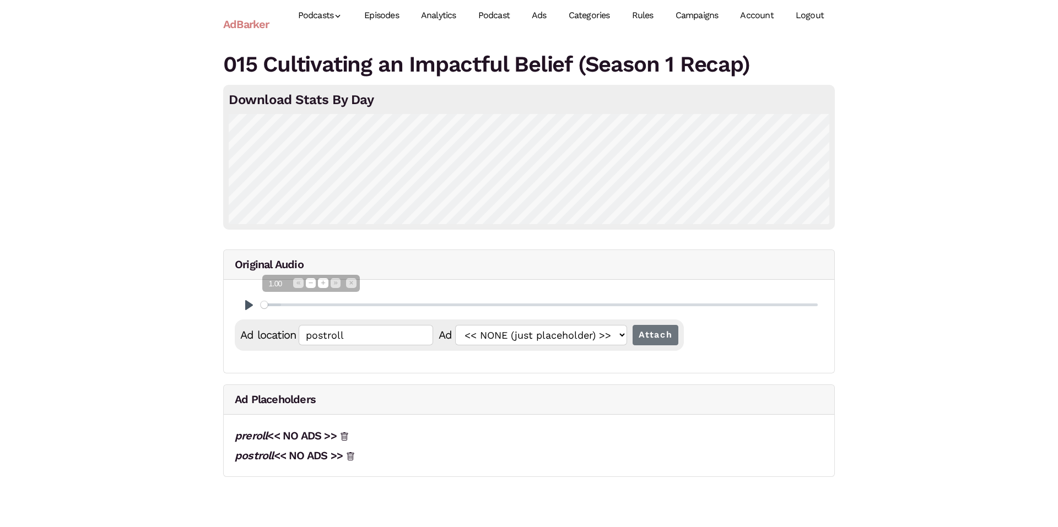
drag, startPoint x: 252, startPoint y: 306, endPoint x: 272, endPoint y: 283, distance: 29.7
click at [272, 283] on span "1.00" at bounding box center [274, 284] width 21 height 11
click at [245, 303] on button "Pause Play" at bounding box center [249, 305] width 18 height 18
type input "0"
type input "preroll"
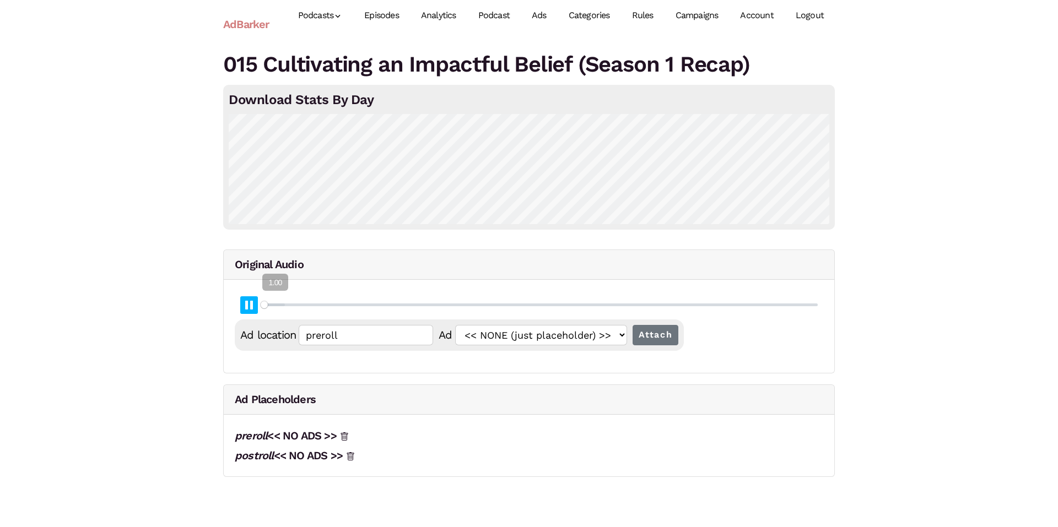
type input "0.06"
type input "00:00:01.12"
type input "0.07"
type input "00:00:01.38"
type input "0.08"
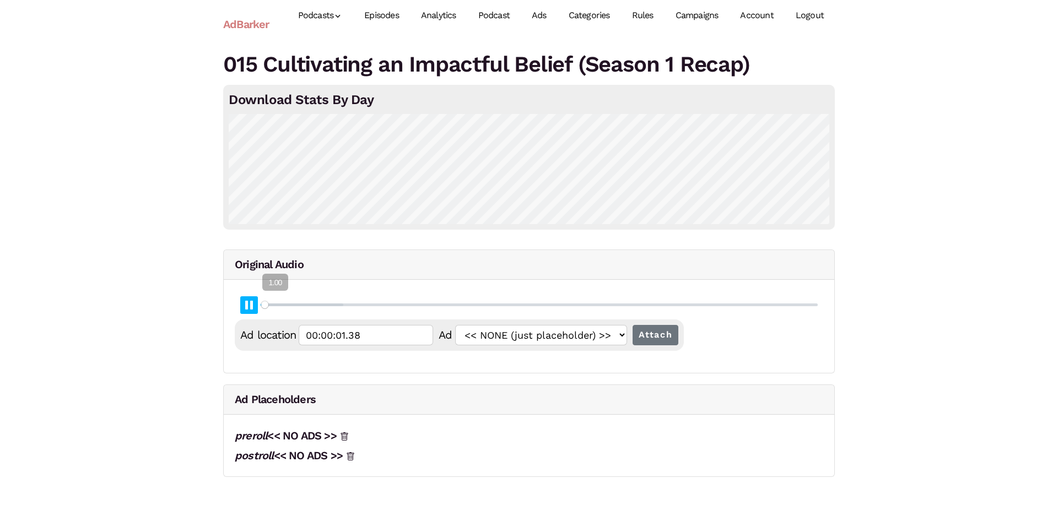
type input "00:00:01.65"
type input "0.1"
type input "00:00:01.92"
type input "0.11"
type input "00:00:02.17"
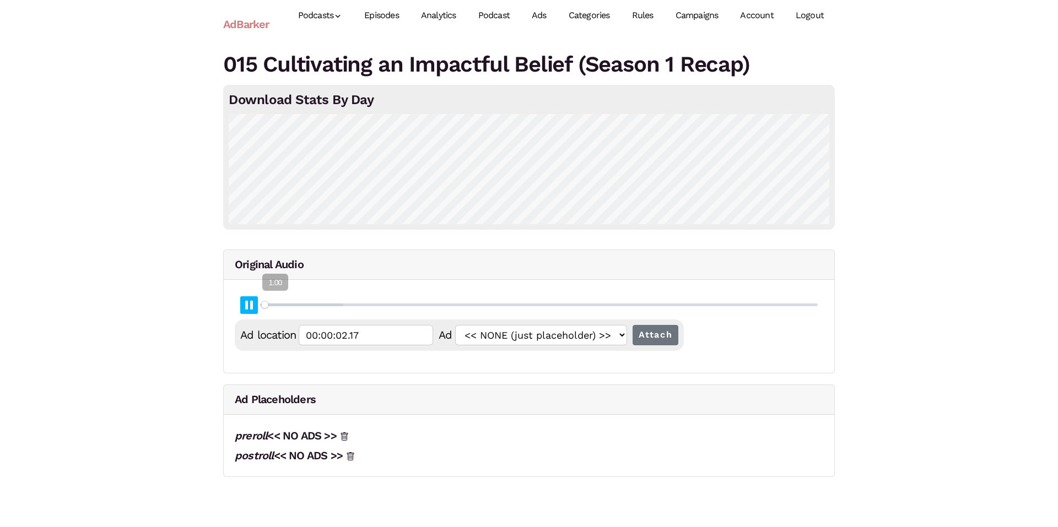
type input "0.12"
type input "00:00:02.45"
type input "0.14"
type input "00:00:02.71"
type input "0.15"
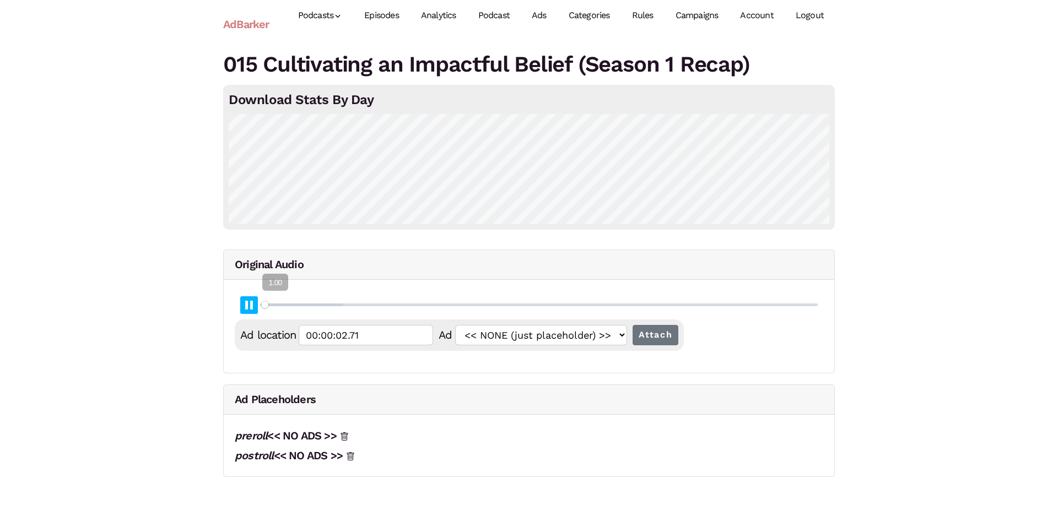
type input "00:00:02.97"
type input "0.16"
type input "00:00:03.25"
type input "0.18"
type input "00:00:03.50"
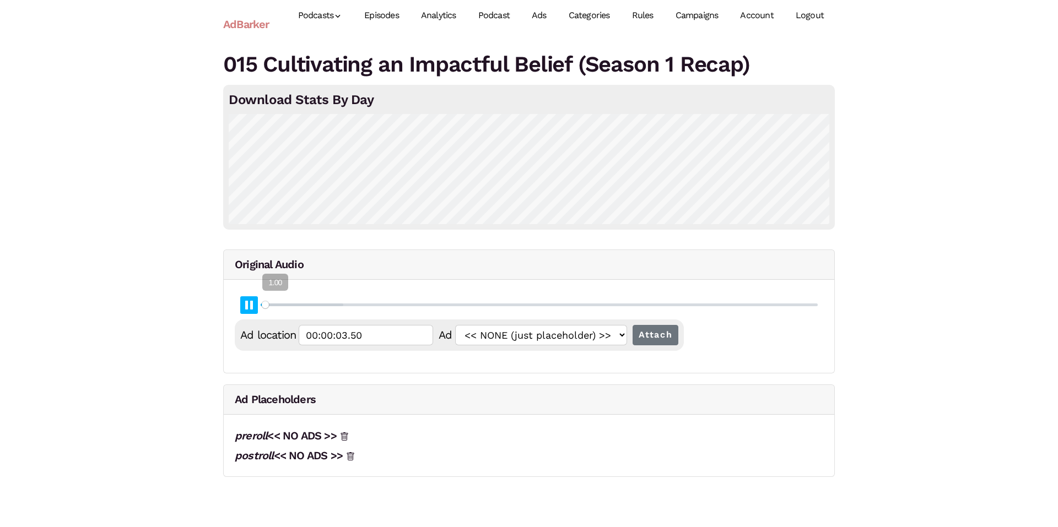
type input "0.19"
type input "00:00:03.77"
type input "0.2"
type input "00:00:04.03"
type input "0.22"
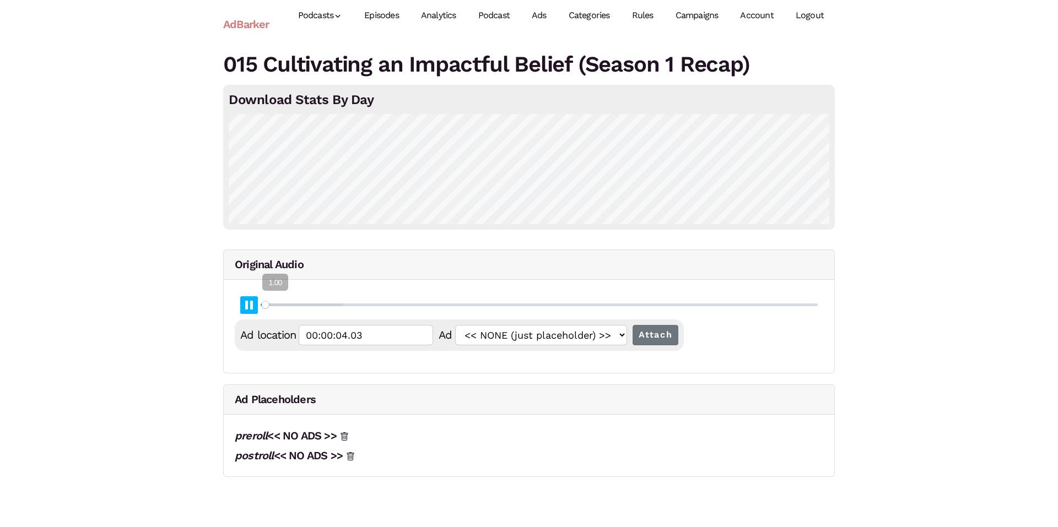
type input "00:00:04.30"
type input "0.23"
type input "00:00:04.56"
type input "0.25"
type input "00:00:04.83"
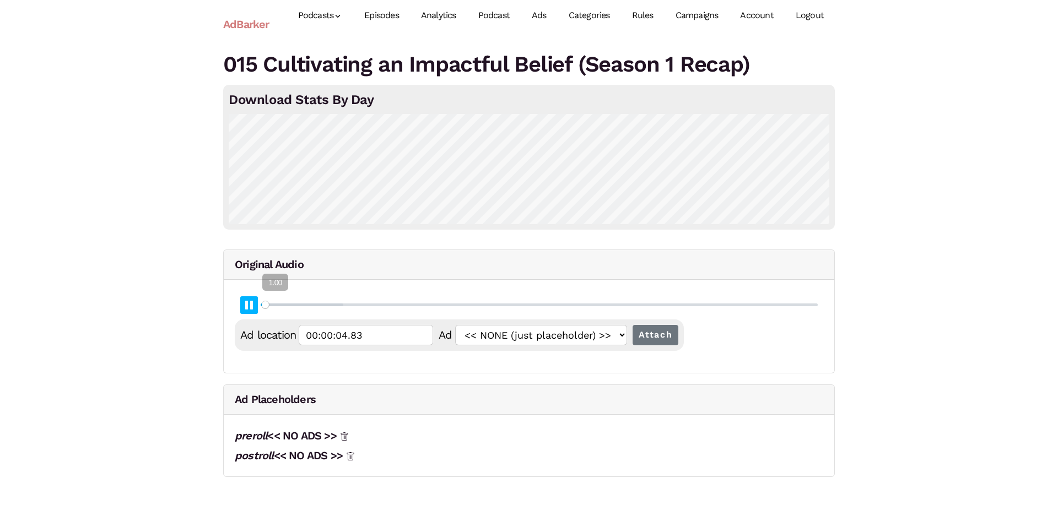
type input "0.26"
type input "00:00:05.10"
type input "0.27"
type input "00:00:05.36"
type input "0.29"
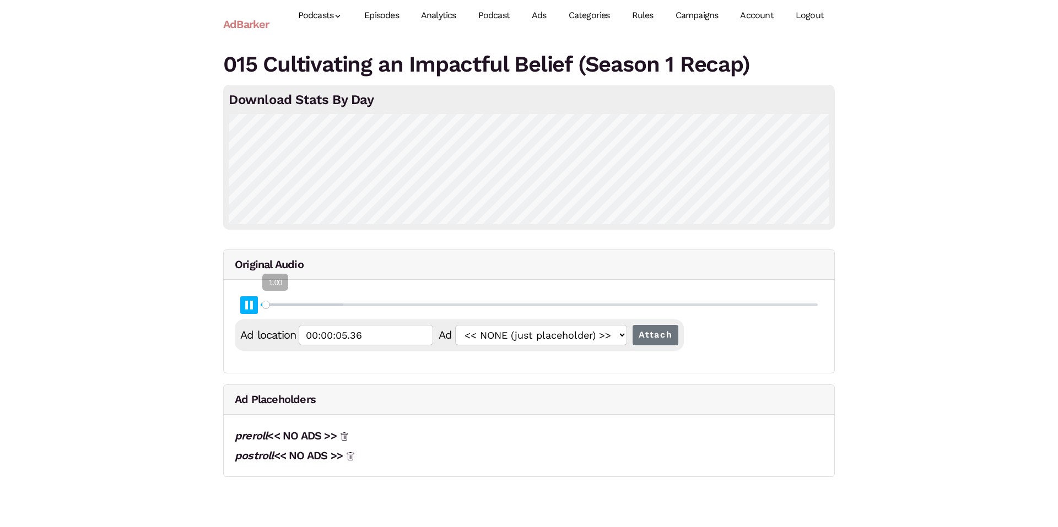
type input "00:00:05.63"
type input "0.3"
type input "00:00:05.89"
type input "0.31"
type input "00:00:06.16"
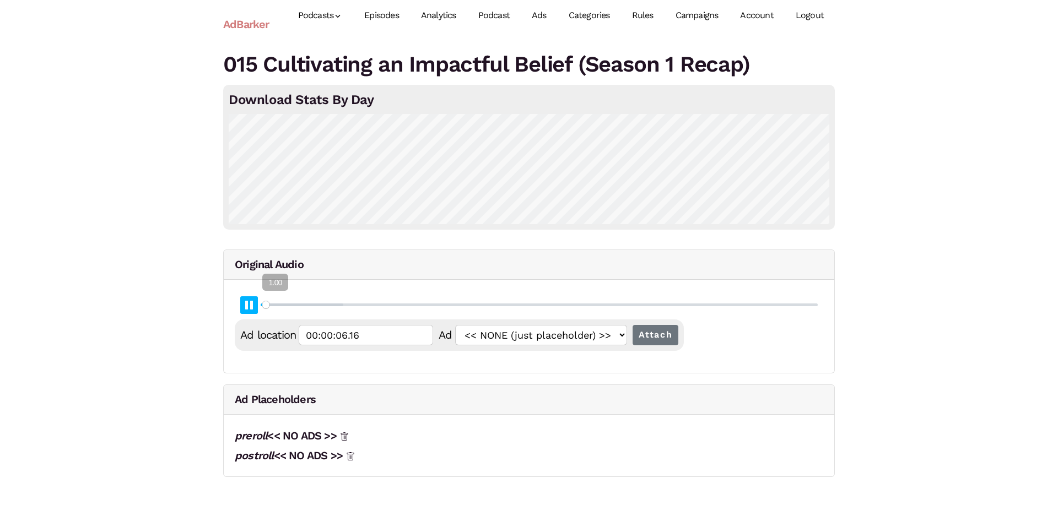
type input "0.33"
type input "00:00:06.42"
type input "0.34"
type input "00:00:06.69"
type input "0.35"
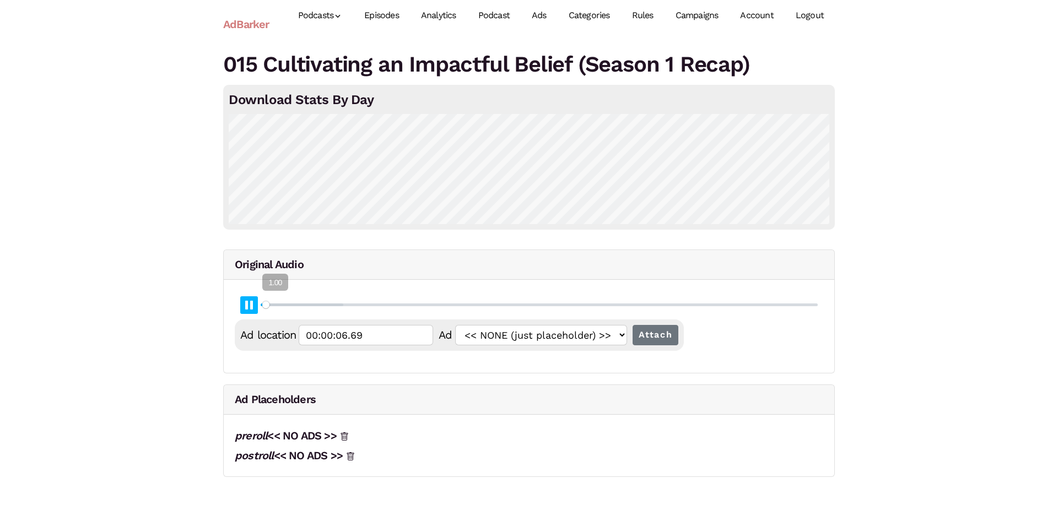
type input "00:00:06.96"
type input "0.37"
type input "00:00:07.22"
type input "0.38"
type input "00:00:07.49"
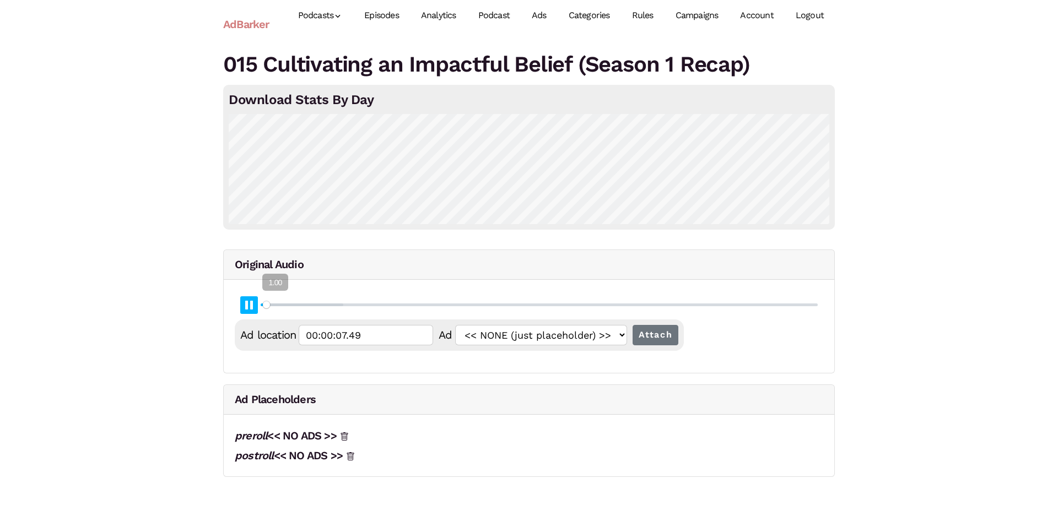
type input "0.39"
type input "00:00:07.75"
type input "0.41"
click at [245, 303] on button "Pause Play" at bounding box center [249, 305] width 18 height 18
type input "00:00:08.06"
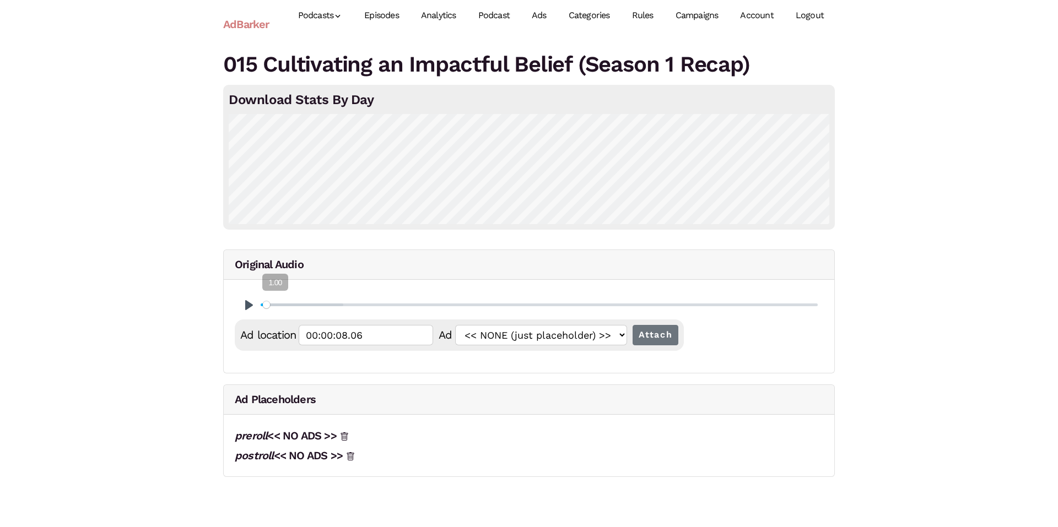
click at [644, 17] on link "Rules" at bounding box center [643, 15] width 44 height 49
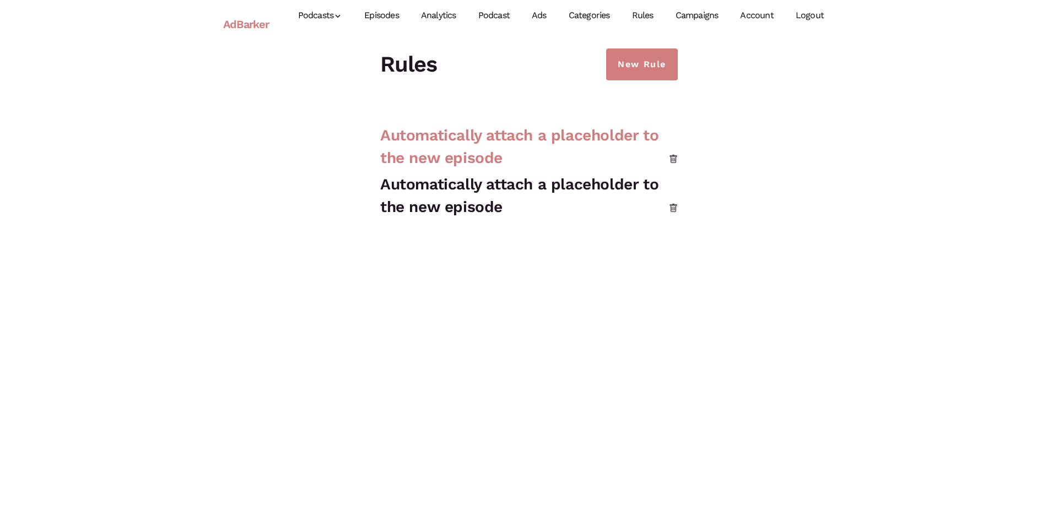
click at [576, 139] on link "Automatically attach a placeholder to the new episode" at bounding box center [519, 146] width 278 height 41
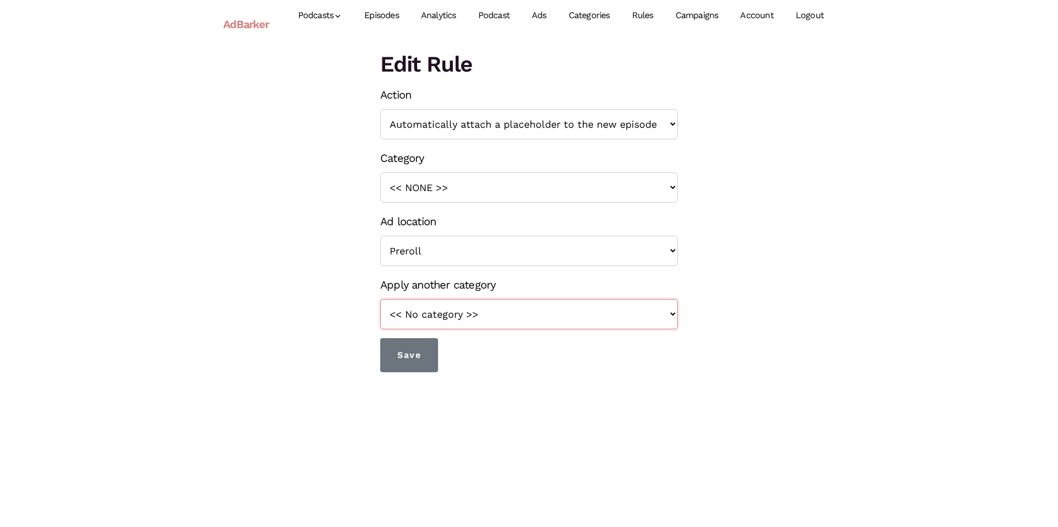
drag, startPoint x: 522, startPoint y: 310, endPoint x: 513, endPoint y: 327, distance: 19.2
drag, startPoint x: 513, startPoint y: 327, endPoint x: 480, endPoint y: 375, distance: 58.2
click at [480, 372] on html "AdBarker Menu Podcasts Regeneration Nation [GEOGRAPHIC_DATA] Add New Episodes A…" at bounding box center [529, 186] width 1058 height 372
click at [592, 12] on link "Categories" at bounding box center [589, 15] width 63 height 49
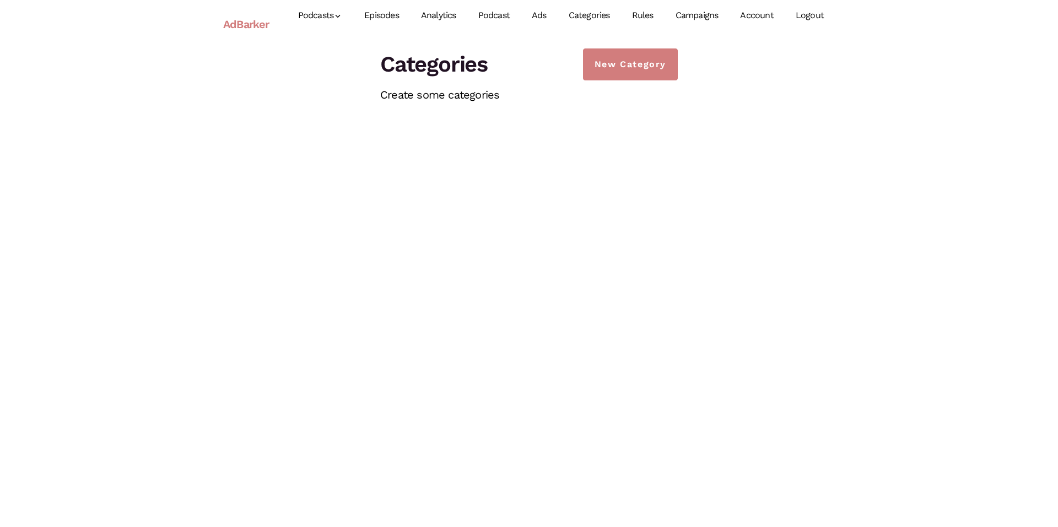
click at [592, 12] on link "Categories" at bounding box center [589, 15] width 63 height 49
click at [590, 17] on link "Categories" at bounding box center [589, 15] width 63 height 49
click at [710, 18] on link "Campaigns" at bounding box center [696, 15] width 65 height 49
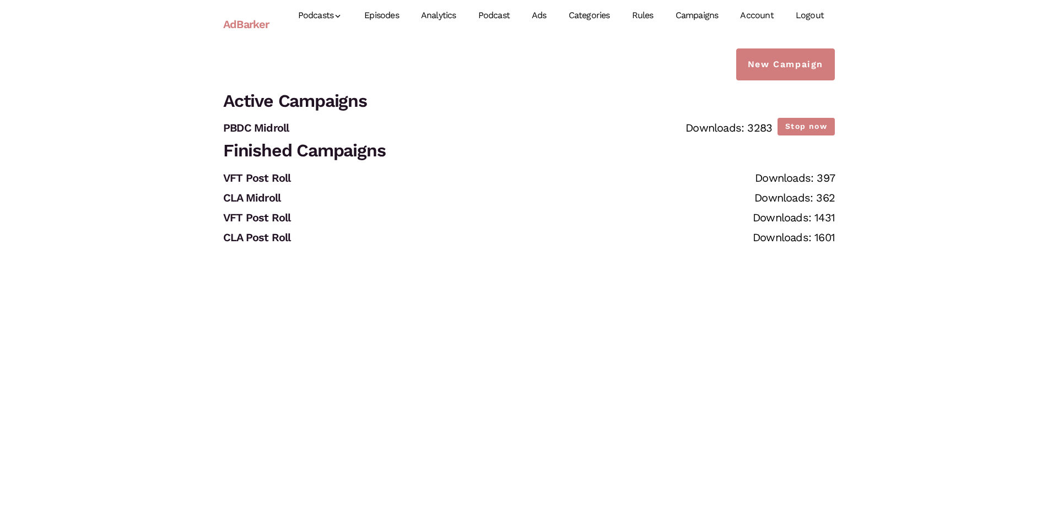
click at [646, 16] on link "Rules" at bounding box center [643, 15] width 44 height 49
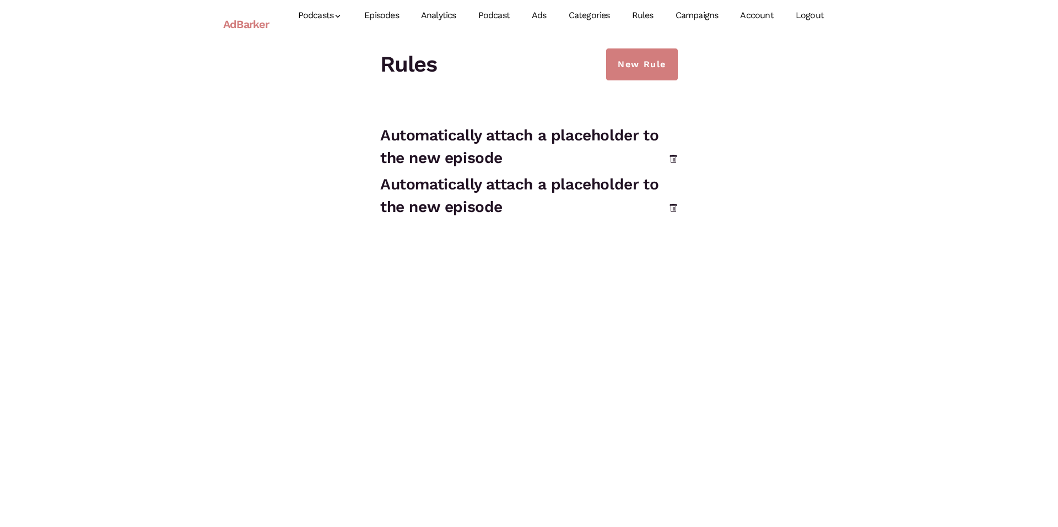
click at [598, 15] on link "Categories" at bounding box center [589, 15] width 63 height 49
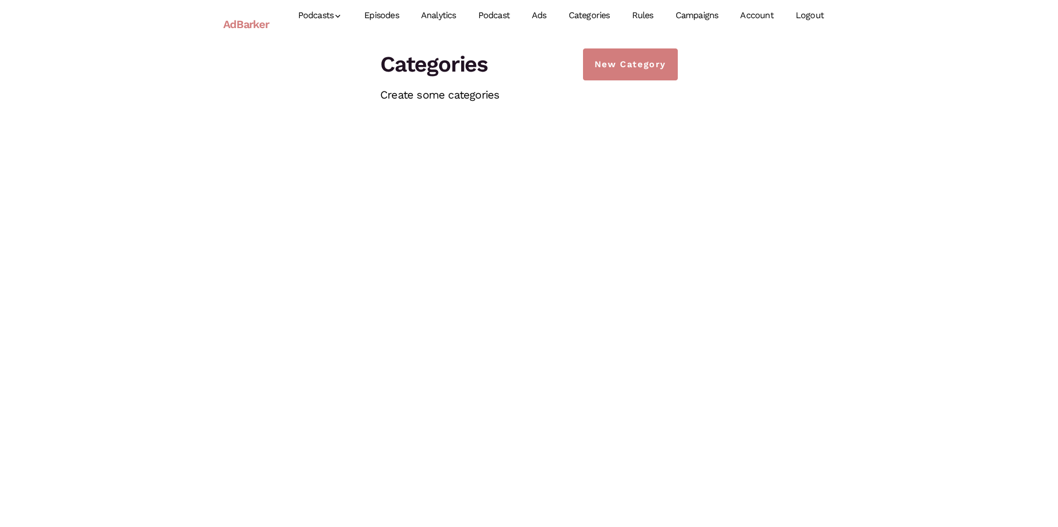
click at [549, 17] on link "Ads" at bounding box center [539, 15] width 37 height 49
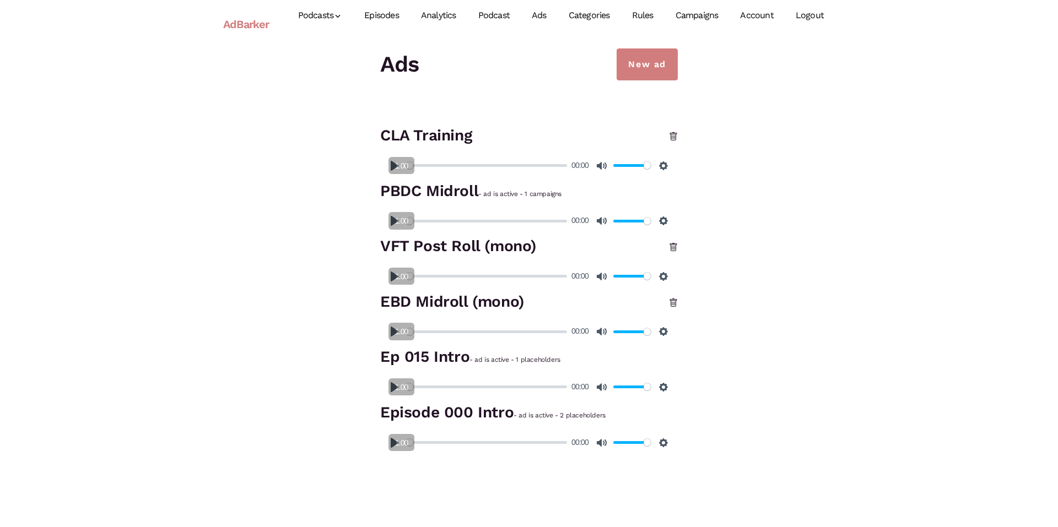
click at [498, 10] on link "Podcast" at bounding box center [493, 15] width 53 height 49
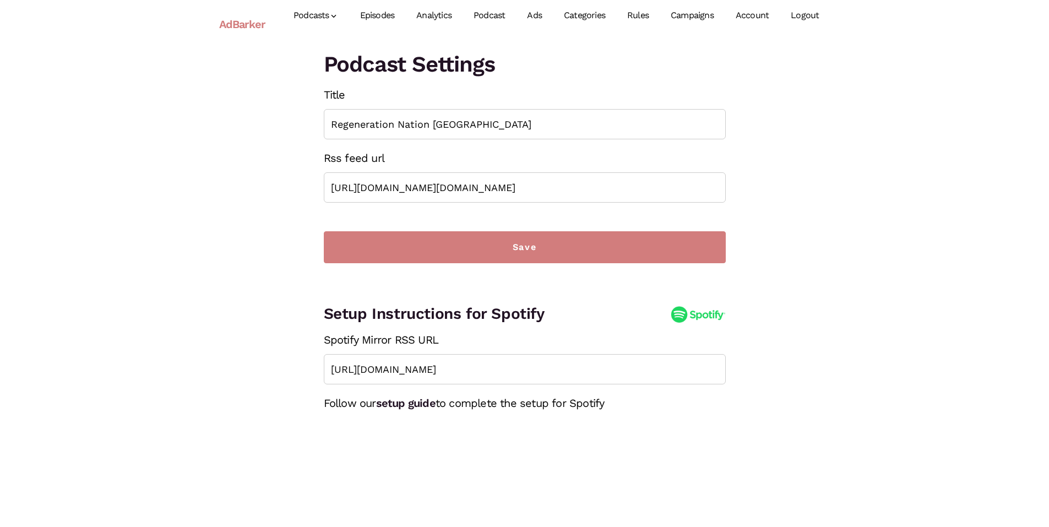
click at [433, 17] on link "Analytics" at bounding box center [433, 15] width 57 height 49
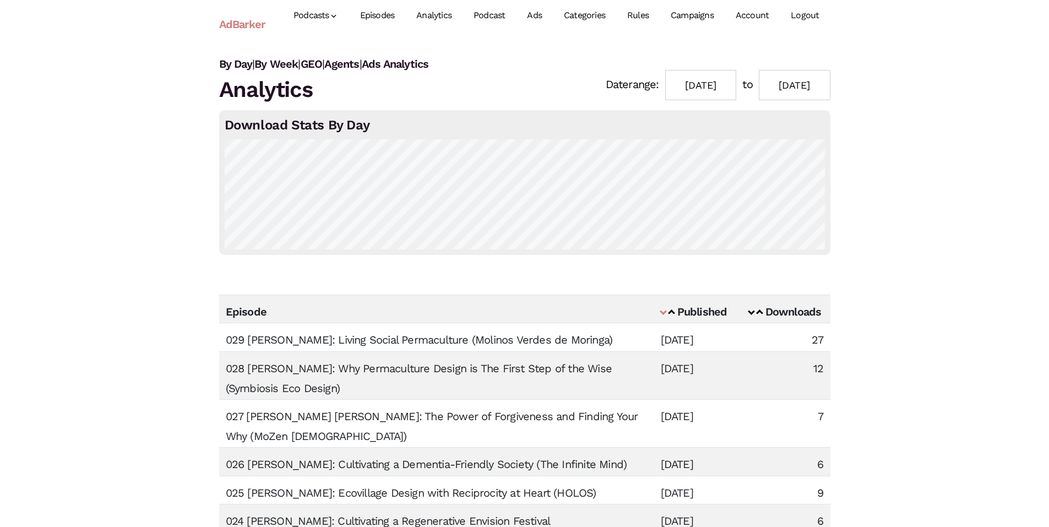
click at [382, 18] on link "Episodes" at bounding box center [377, 15] width 57 height 49
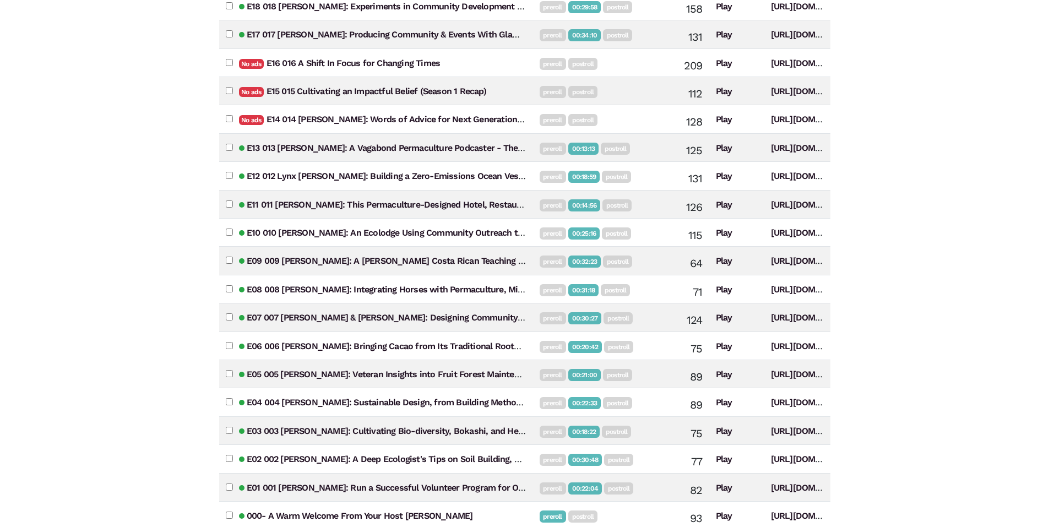
scroll to position [526, 0]
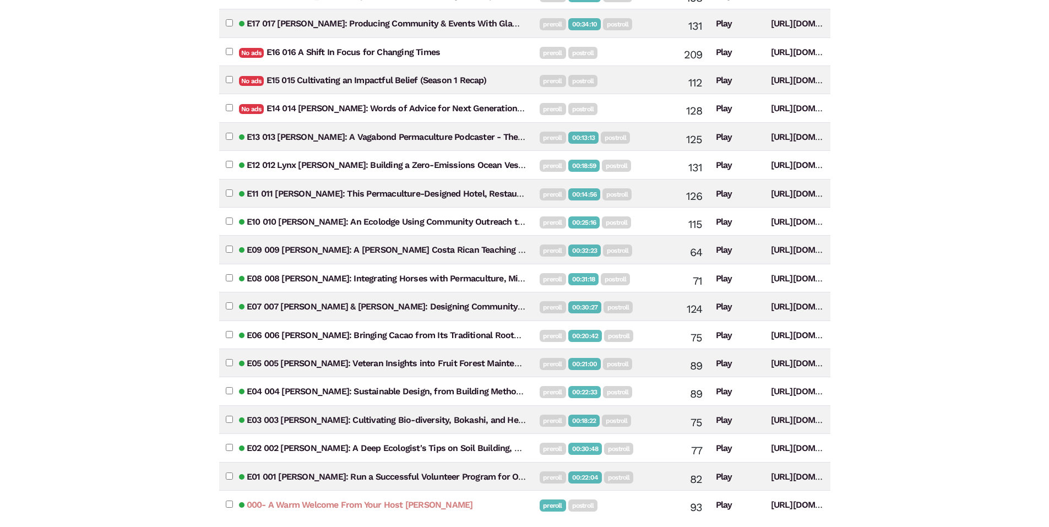
click at [308, 506] on link "000- A Warm Welcome From Your Host [PERSON_NAME]" at bounding box center [360, 505] width 226 height 10
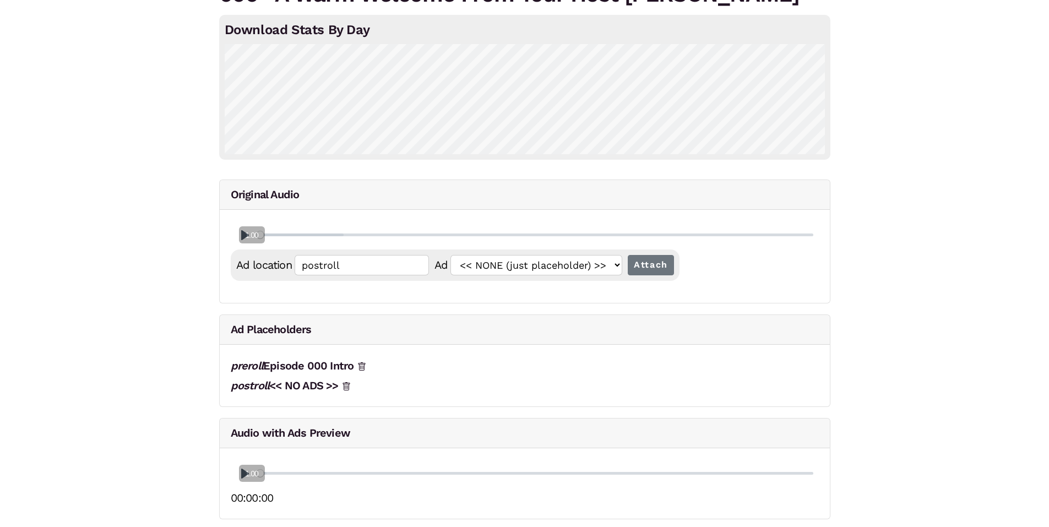
scroll to position [73, 0]
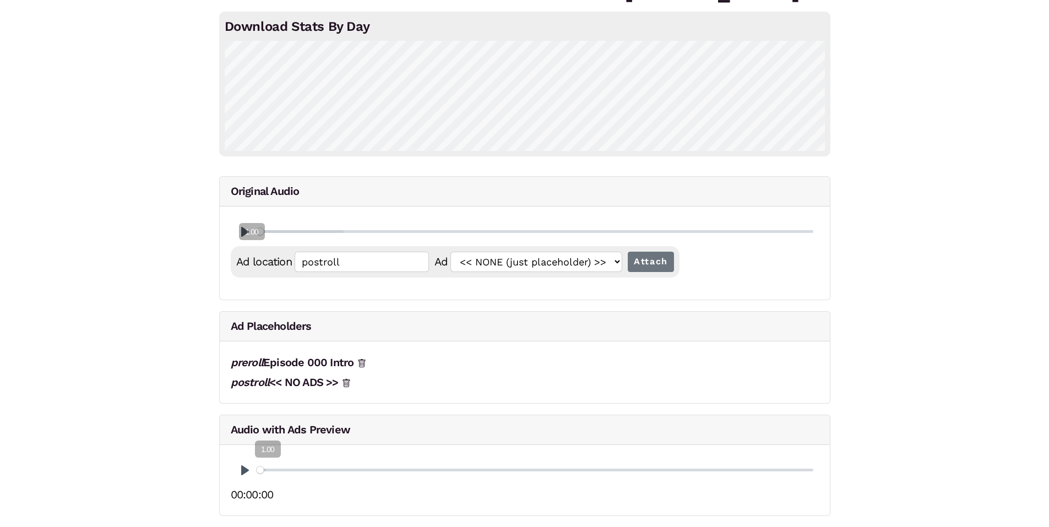
drag, startPoint x: 248, startPoint y: 467, endPoint x: 275, endPoint y: 435, distance: 41.5
click at [275, 435] on div "Audio with Ads Preview Pause Play % buffered 00:00 00:00:00" at bounding box center [525, 465] width 612 height 101
click at [244, 469] on button "Pause Play" at bounding box center [245, 471] width 18 height 18
click at [242, 471] on button "Pause Play" at bounding box center [245, 471] width 18 height 18
drag, startPoint x: 267, startPoint y: 470, endPoint x: 244, endPoint y: 469, distance: 23.2
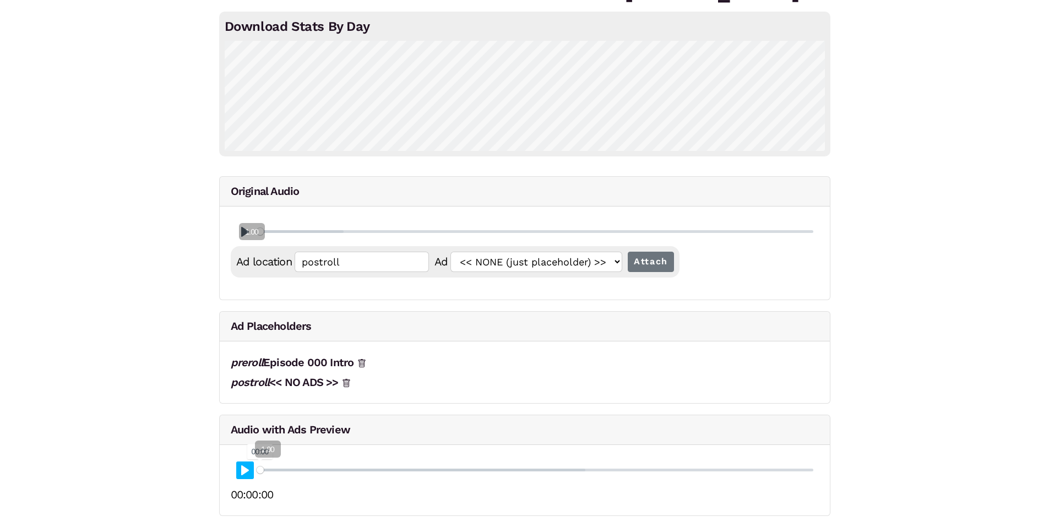
click at [257, 469] on input "Seek" at bounding box center [535, 470] width 557 height 10
click at [241, 472] on button "Pause Play" at bounding box center [245, 471] width 18 height 18
click at [803, 470] on input "Seek" at bounding box center [535, 470] width 557 height 10
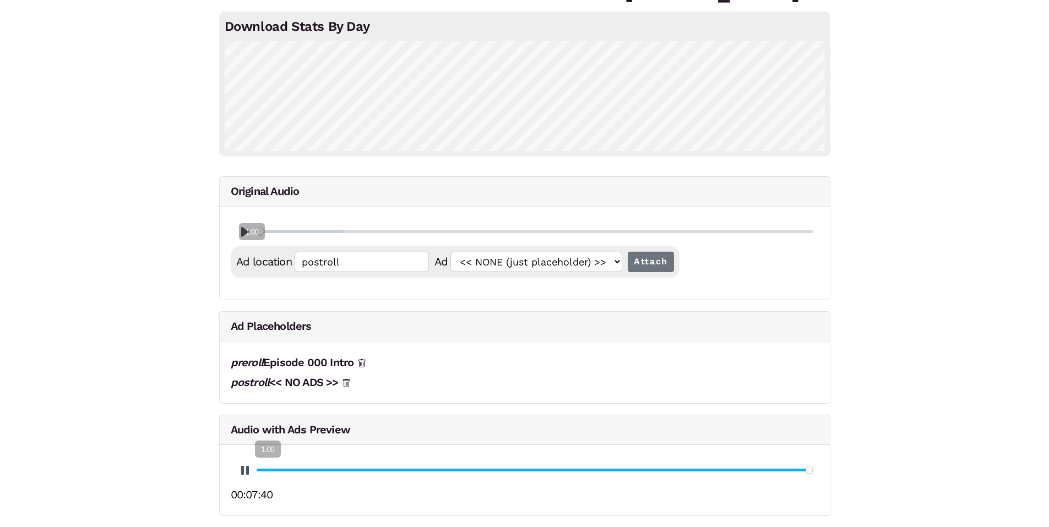
type input "100"
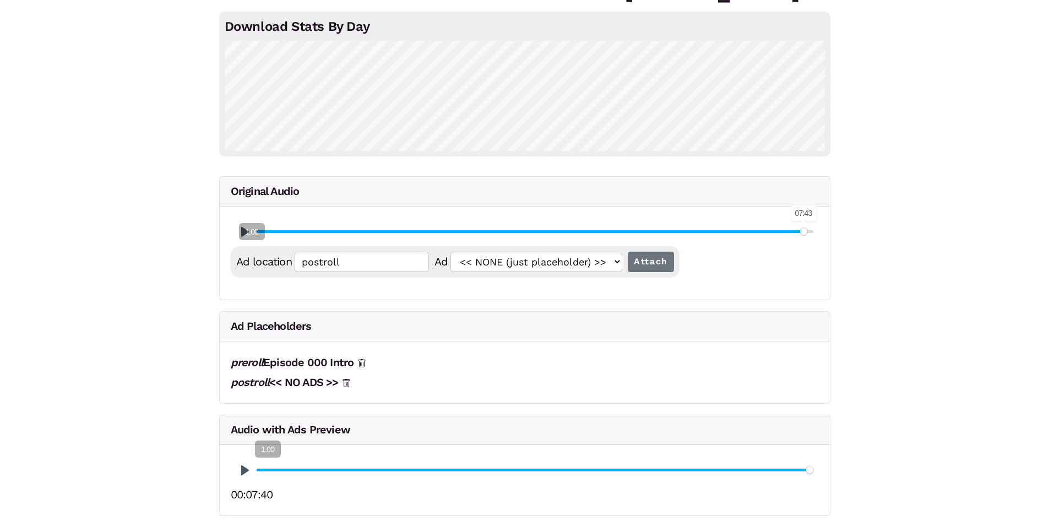
click at [804, 230] on input "Seek" at bounding box center [535, 231] width 557 height 10
type input "98.9"
type input "00:07:43.79"
drag, startPoint x: 255, startPoint y: 226, endPoint x: 266, endPoint y: 210, distance: 19.4
click at [266, 210] on div "Pause Play % buffered 07:15 Ad location 00:07:43.79 Ad << NONE (just placeholde…" at bounding box center [525, 253] width 610 height 93
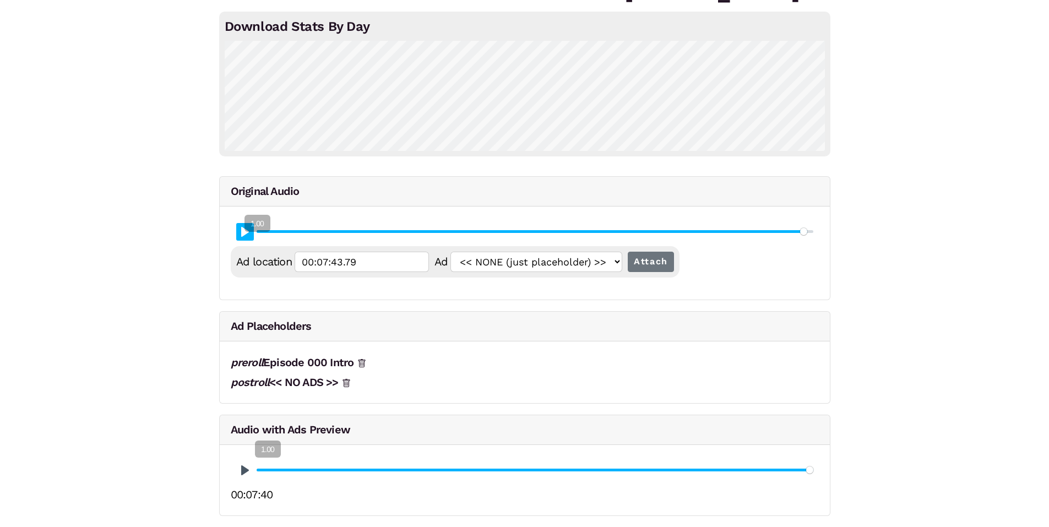
click at [247, 234] on button "Pause Play" at bounding box center [245, 232] width 18 height 18
type input "98.94"
type input "00:07:44.00"
type input "99"
type input "00:07:44.27"
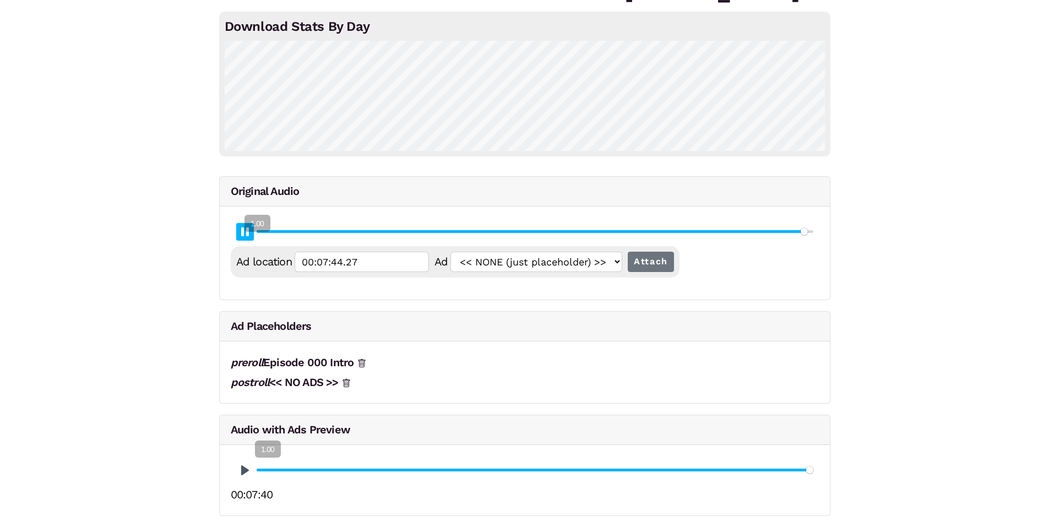
type input "99.06"
type input "00:07:44.54"
type input "99.11"
type input "00:07:44.80"
type input "99.17"
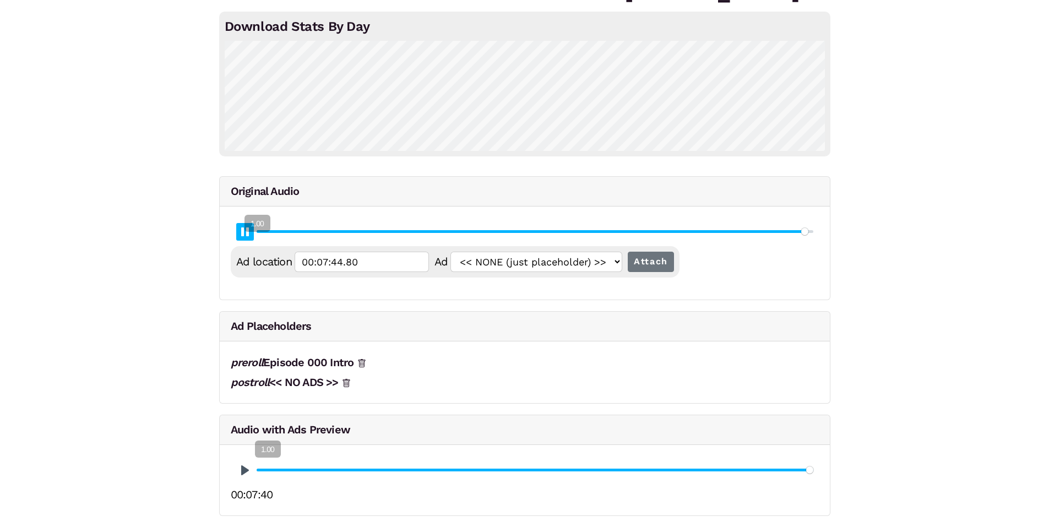
type input "00:07:45.06"
type input "99.23"
type input "00:07:45.33"
type input "99.28"
type input "00:07:45.59"
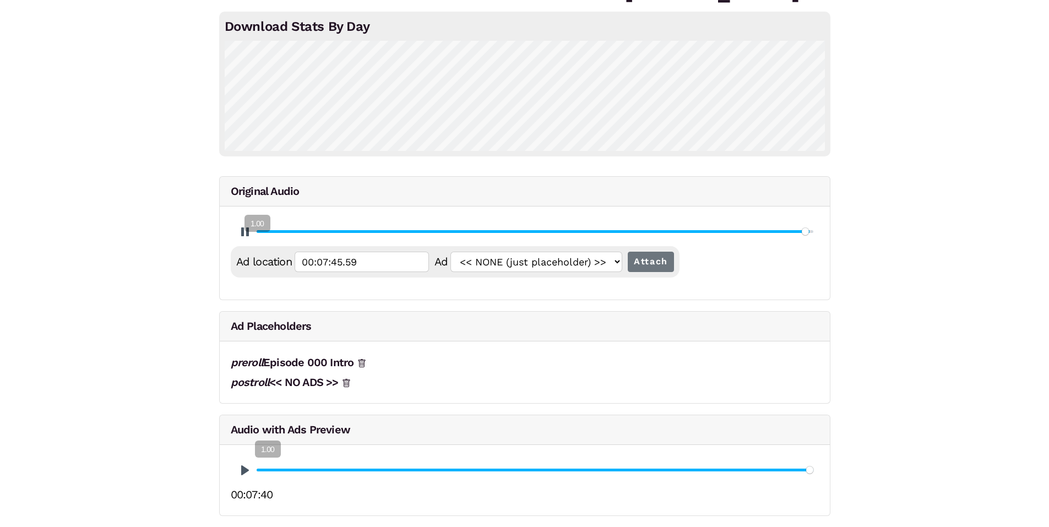
type input "99.34"
type input "00:07:45.86"
type input "99.4"
type input "00:07:46.13"
type input "99.45"
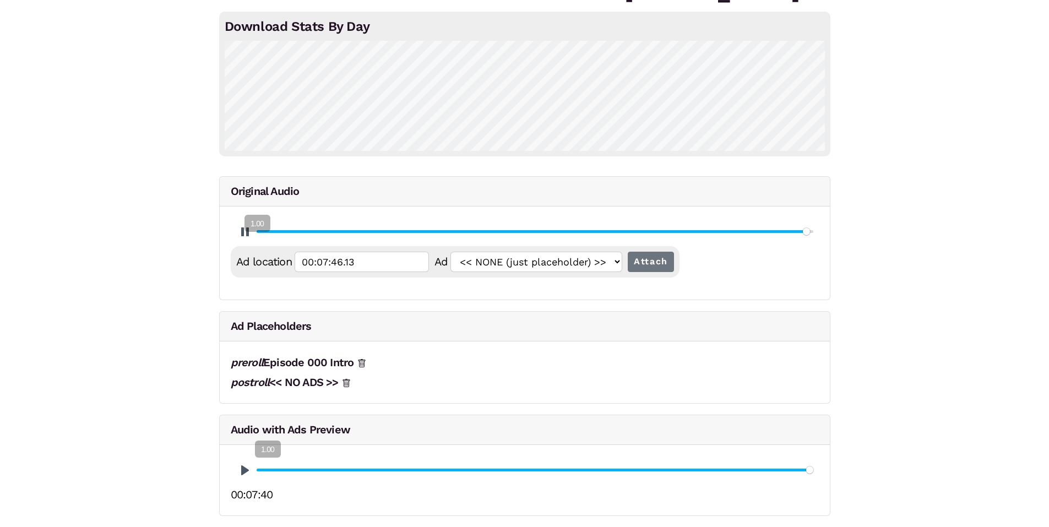
type input "00:07:46.39"
type input "99.51"
type input "00:07:46.66"
type input "99.57"
type input "00:07:46.92"
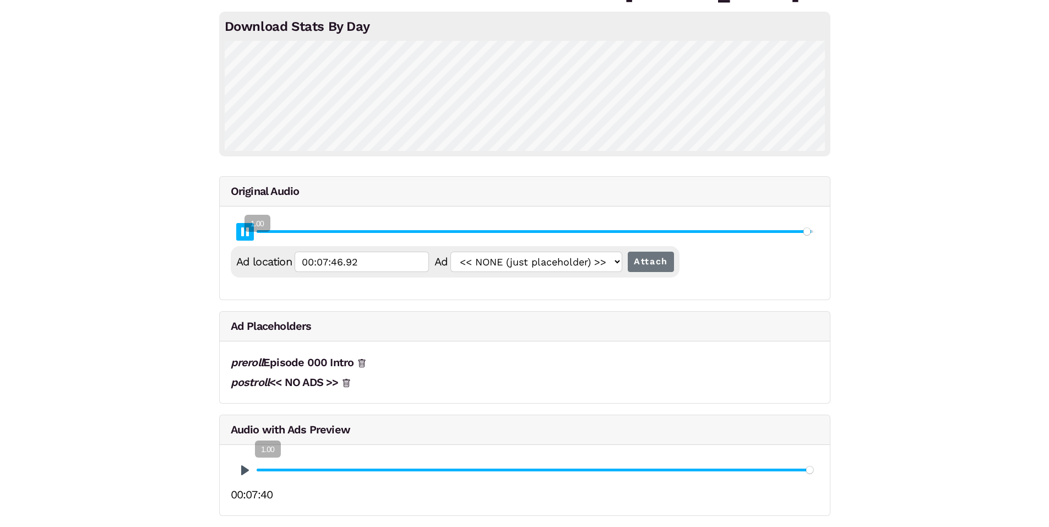
type input "99.62"
type input "00:07:47.19"
type input "99.68"
type input "00:07:47.47"
click at [245, 234] on button "Pause Play" at bounding box center [245, 232] width 18 height 18
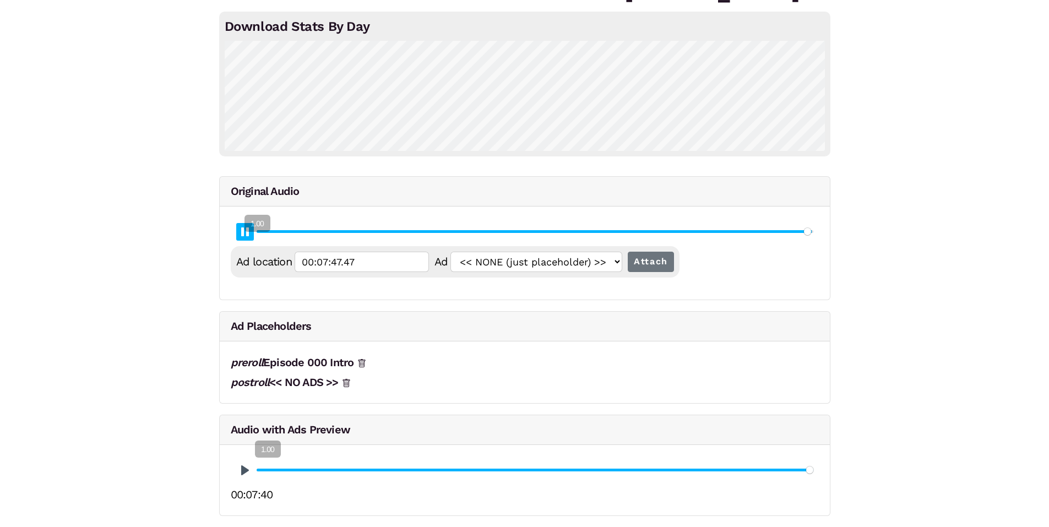
type input "99.74"
type input "00:07:47.72"
click at [806, 471] on input "Seek" at bounding box center [535, 470] width 557 height 10
click at [246, 471] on button "Pause Play" at bounding box center [245, 471] width 18 height 18
click at [241, 466] on button "Pause Play" at bounding box center [245, 471] width 18 height 18
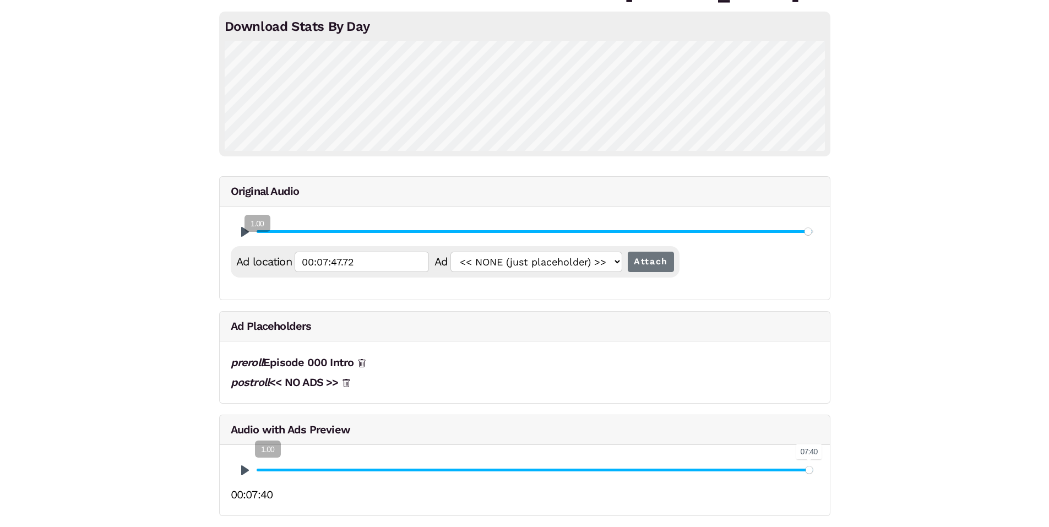
click at [809, 470] on input "Seek" at bounding box center [535, 470] width 557 height 10
click at [805, 470] on input "Seek" at bounding box center [535, 470] width 557 height 10
click at [236, 471] on button "Pause Play" at bounding box center [245, 471] width 18 height 18
type input "99.49"
type input "96.19"
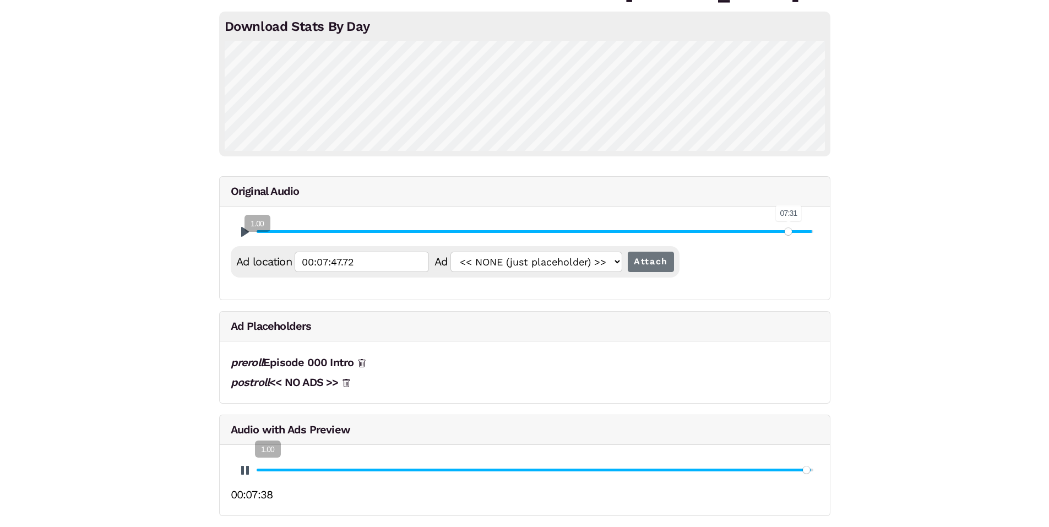
click at [789, 231] on input "Seek" at bounding box center [535, 231] width 557 height 10
type input "99.55"
type input "00:07:31.10"
type input "99.78"
type input "97.6"
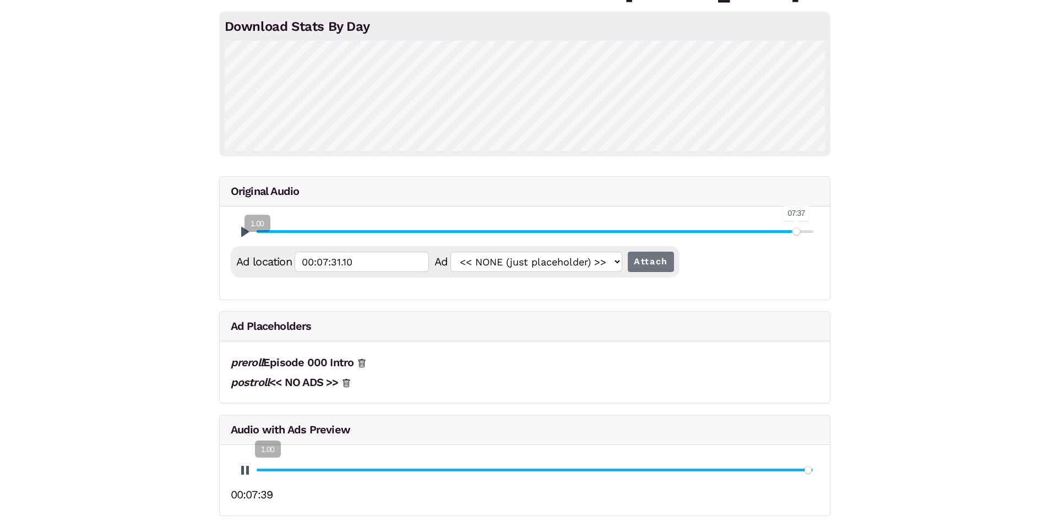
type input "00:07:37.68"
type input "97.6"
click at [797, 231] on input "Seek" at bounding box center [535, 231] width 557 height 10
type input "100"
click at [248, 234] on button "Pause Play" at bounding box center [245, 232] width 18 height 18
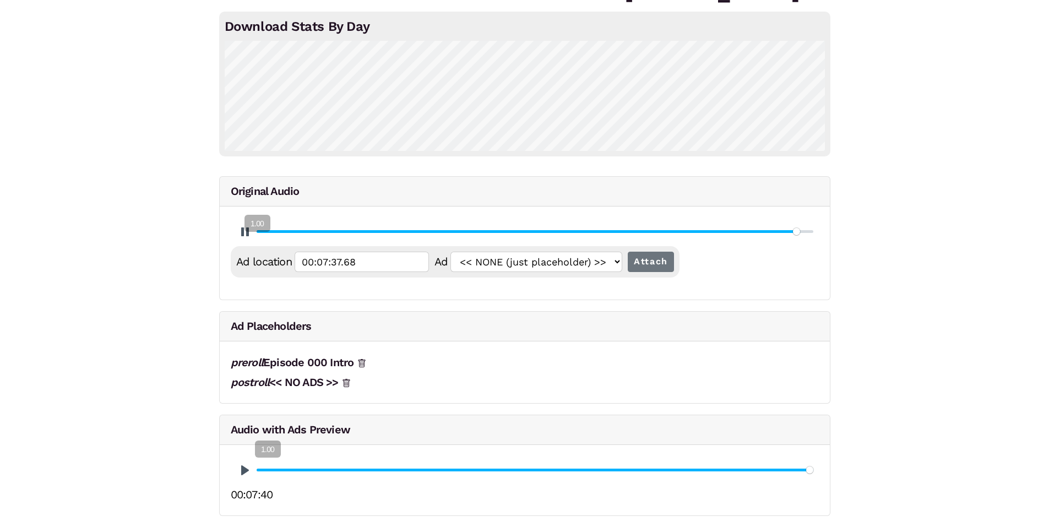
type input "97.64"
type input "00:07:37.89"
type input "97.7"
type input "00:07:38.16"
type input "97.75"
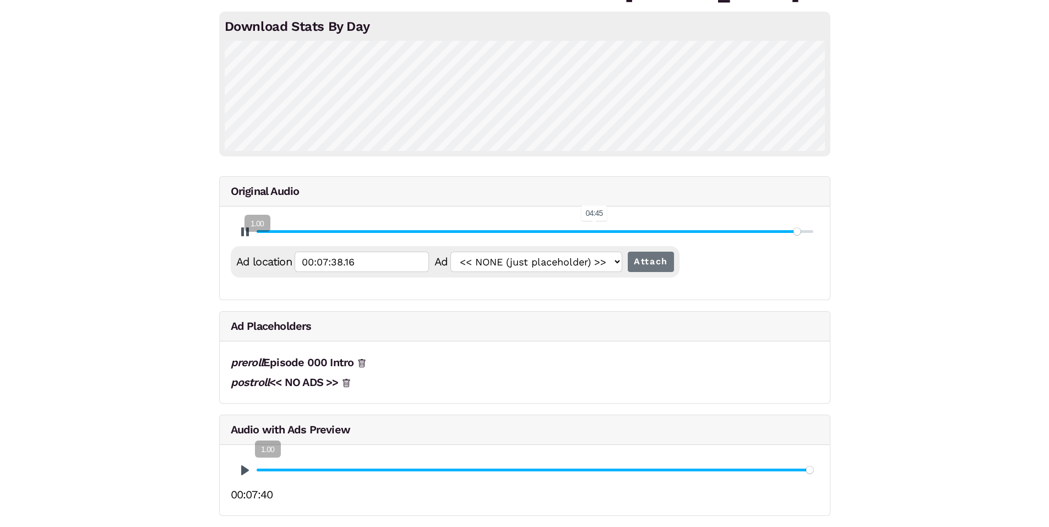
type input "00:07:38.42"
type input "97.81"
type input "00:07:38.69"
type input "97.86"
type input "00:07:38.94"
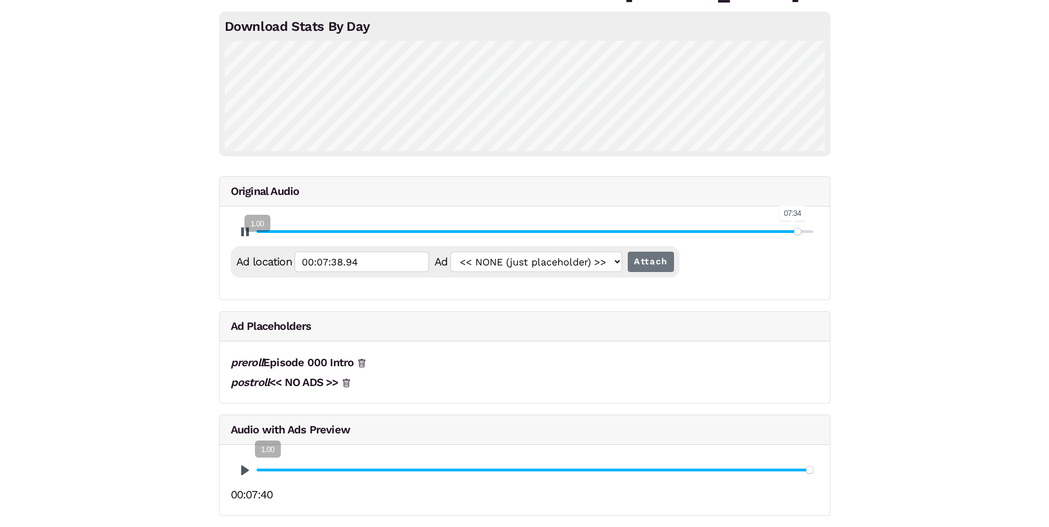
type input "97.92"
type input "00:07:39.22"
type input "97.98"
type input "00:07:39.48"
type input "98.03"
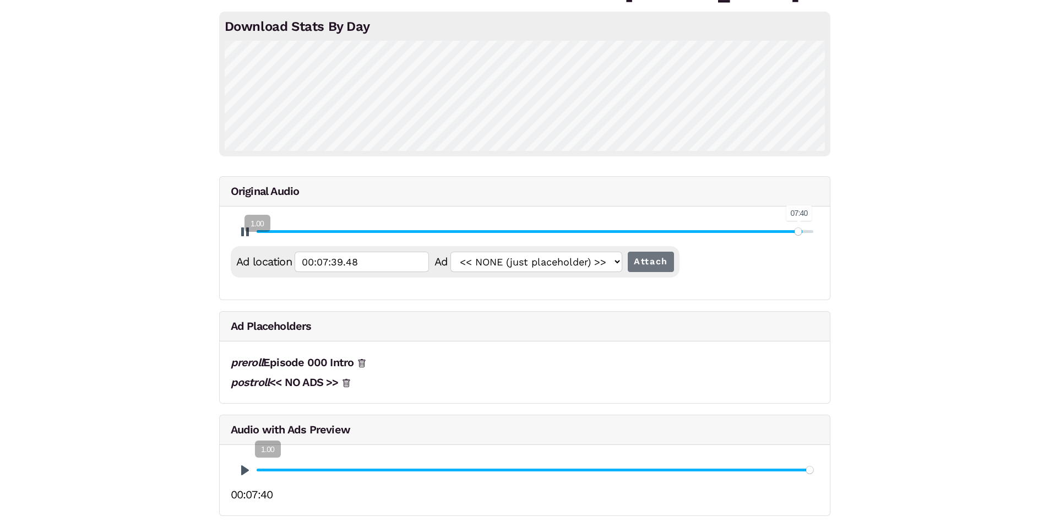
type input "00:07:39.74"
type input "98.09"
type input "00:07:40.01"
type input "98.15"
type input "00:07:40.27"
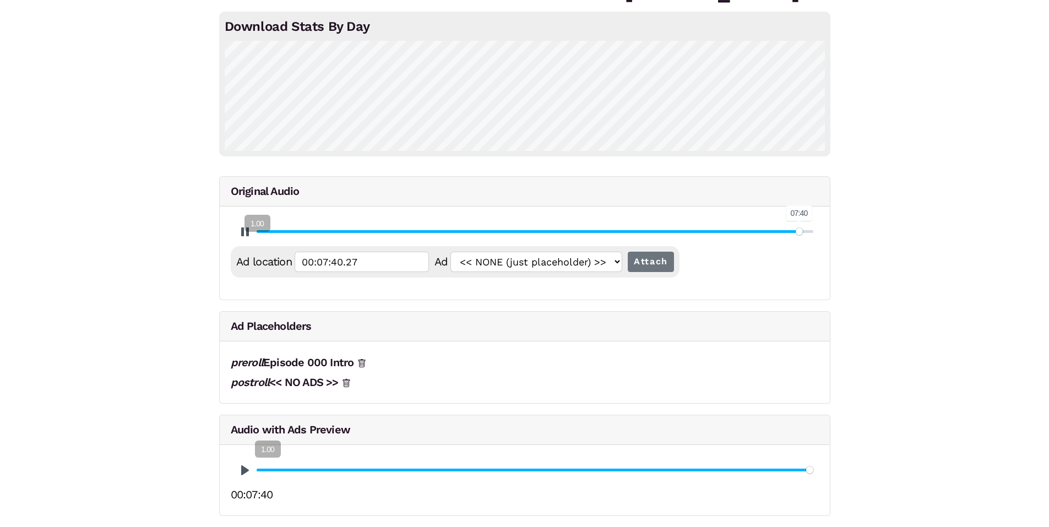
type input "98.21"
type input "00:07:40.54"
type input "98.26"
type input "00:07:40.81"
type input "98.32"
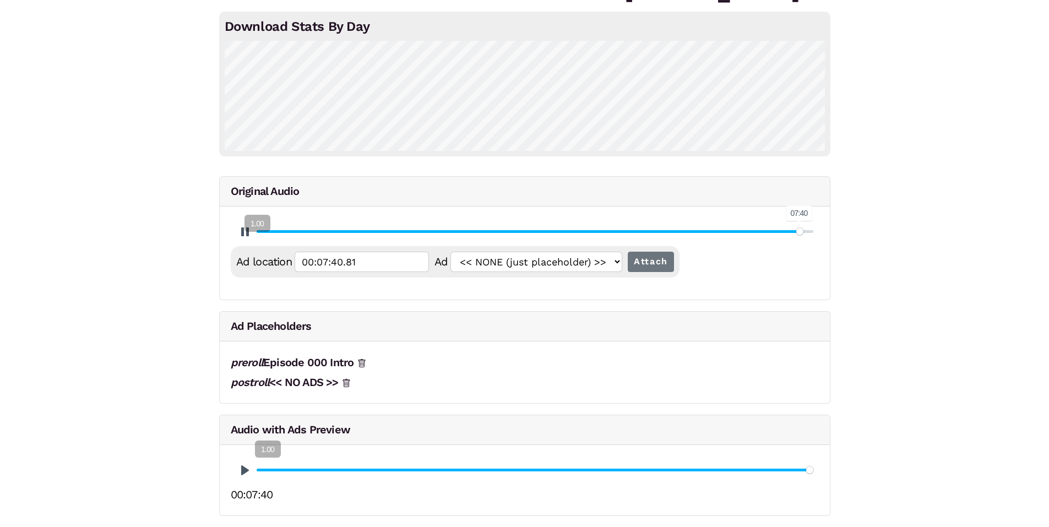
type input "00:07:41.08"
type input "98.38"
type input "00:07:41.34"
type input "98.43"
type input "00:07:41.60"
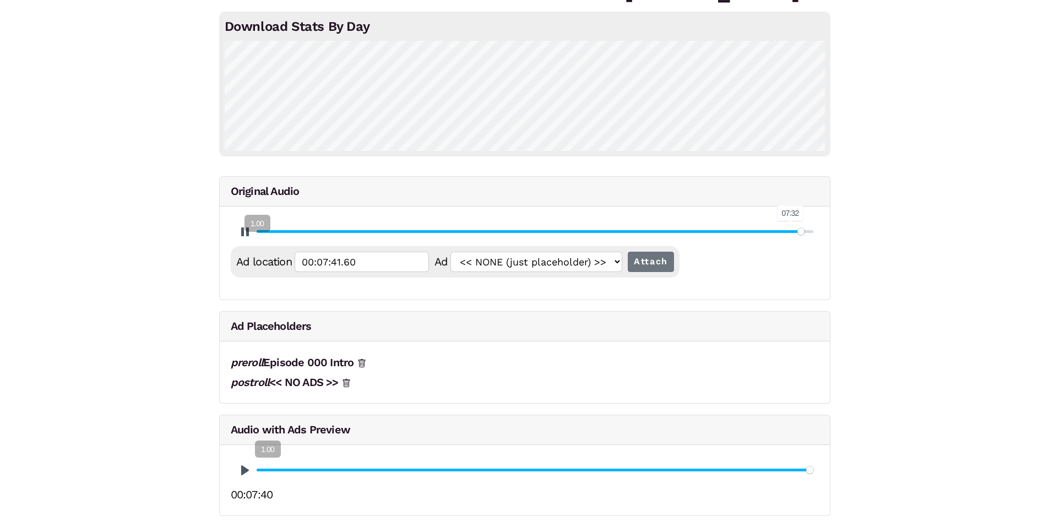
type input "98.49"
type input "00:07:41.87"
type input "96.49"
type input "00:07:32.51"
click at [791, 232] on input "Seek" at bounding box center [535, 231] width 557 height 10
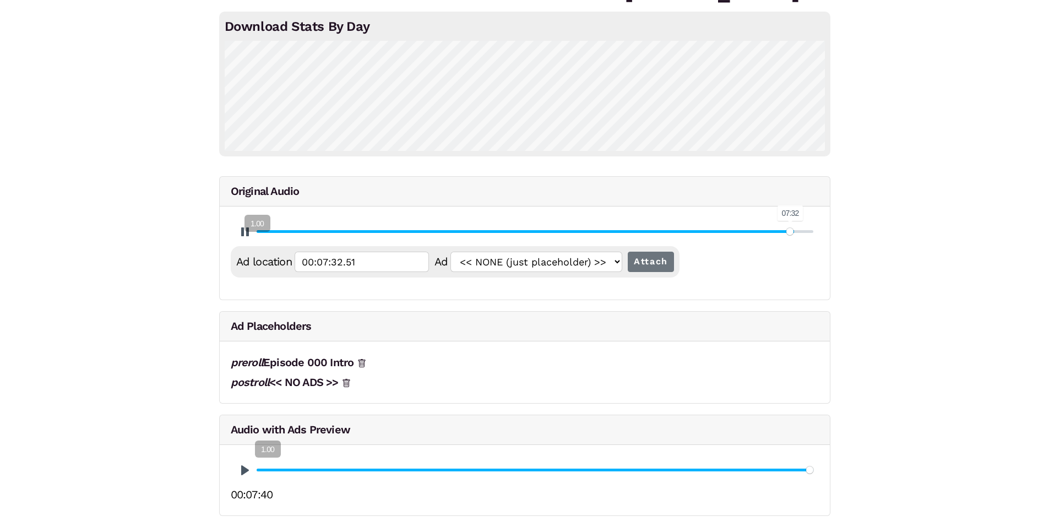
type input "96.54"
type input "00:07:32.72"
type input "96.59"
type input "00:07:32.98"
type input "96.65"
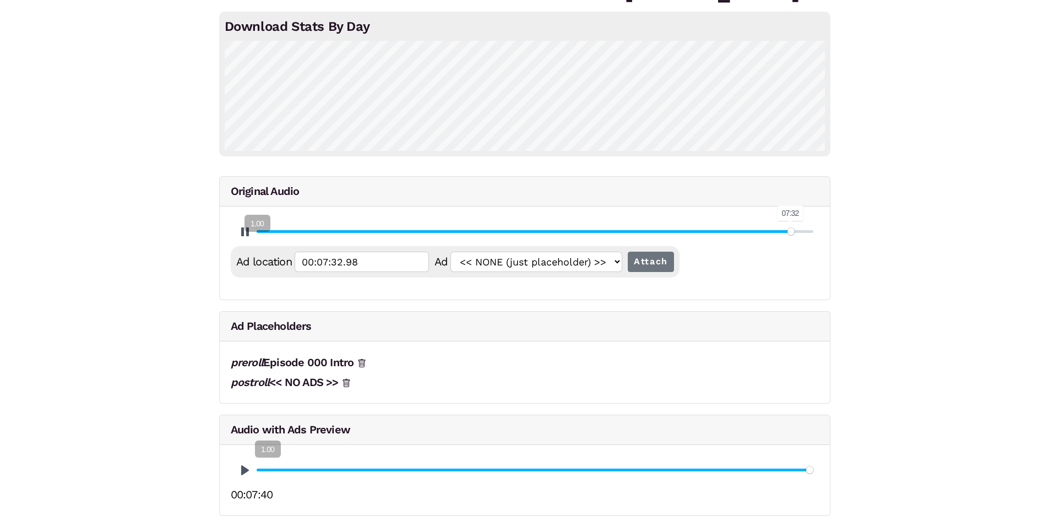
type input "00:07:33.25"
type input "96.71"
type input "00:07:33.52"
type input "96.76"
type input "00:07:33.78"
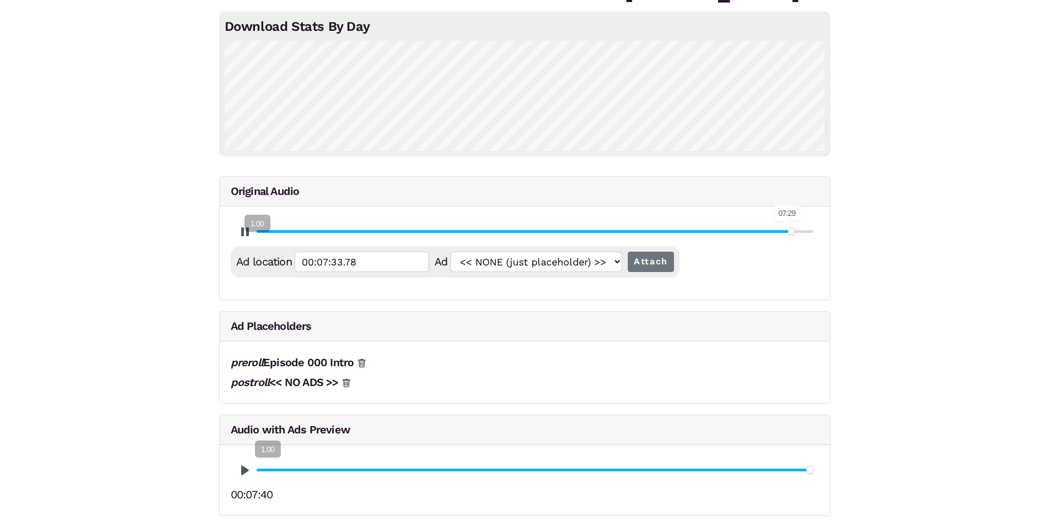
type input "96.82"
type input "00:07:34.05"
type input "92.38"
type input "00:07:13.24"
click at [768, 232] on input "Seek" at bounding box center [535, 231] width 557 height 10
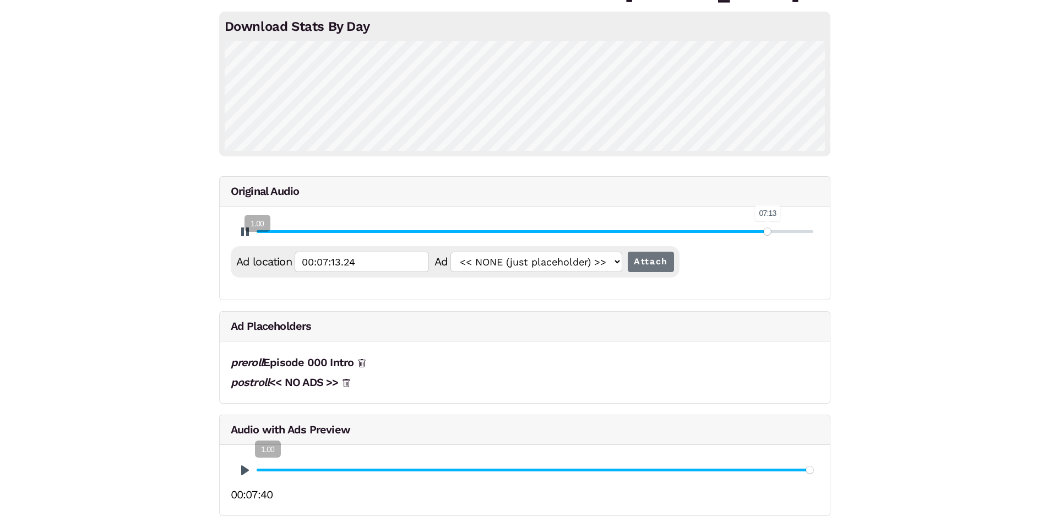
type input "92.43"
type input "00:07:13.45"
type input "92.48"
type input "00:07:13.71"
type input "92.54"
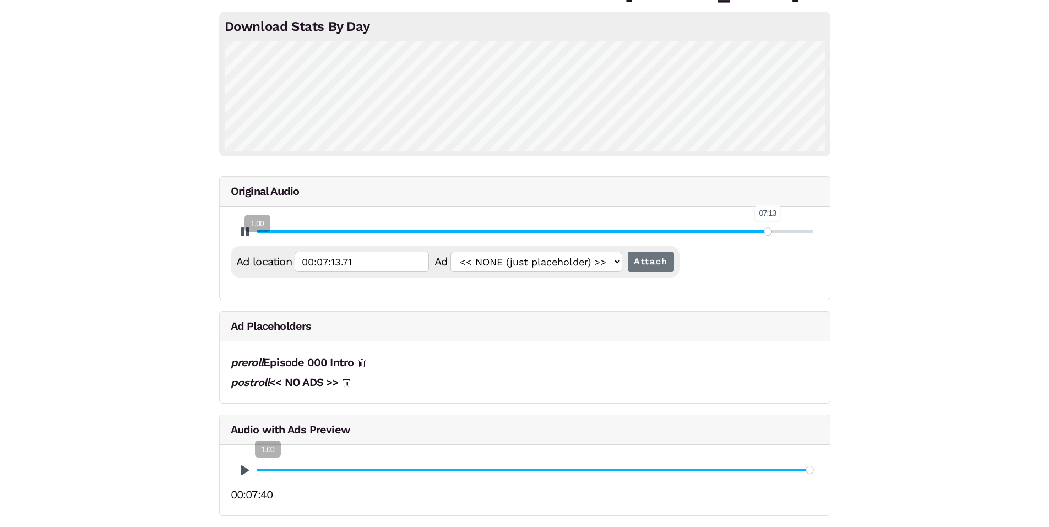
type input "00:07:13.98"
type input "92.6"
type input "00:07:14.25"
type input "92.65"
type input "00:07:14.50"
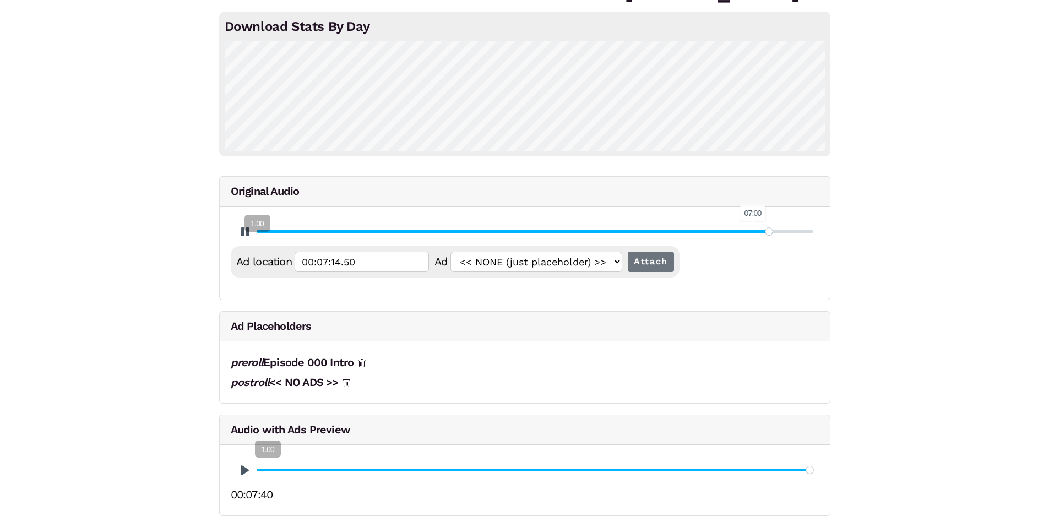
type input "89.68"
type input "00:07:00.56"
click at [753, 233] on input "Seek" at bounding box center [535, 231] width 557 height 10
type input "89.72"
type input "00:07:00.77"
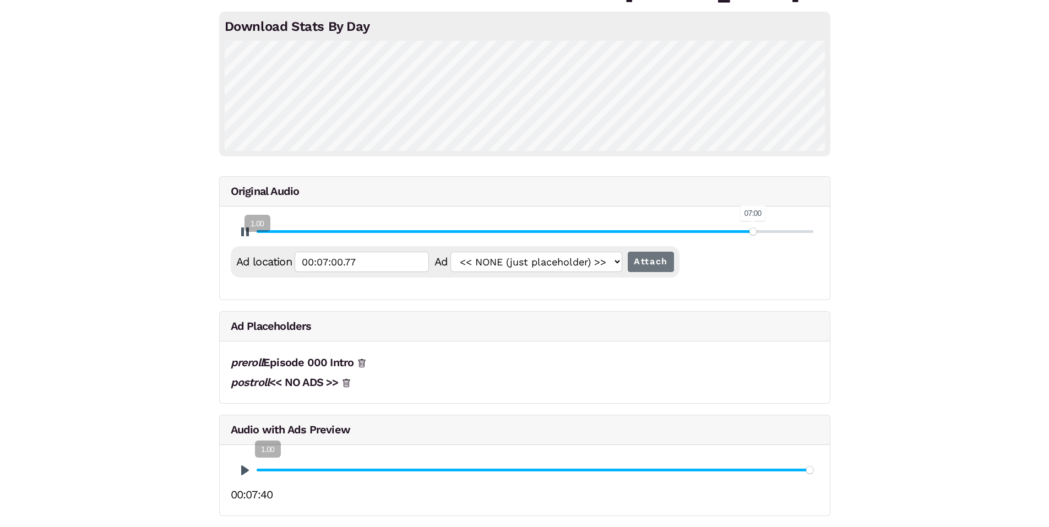
type input "89.78"
type input "00:07:01.03"
type input "89.84"
type input "00:07:01.30"
type input "89.89"
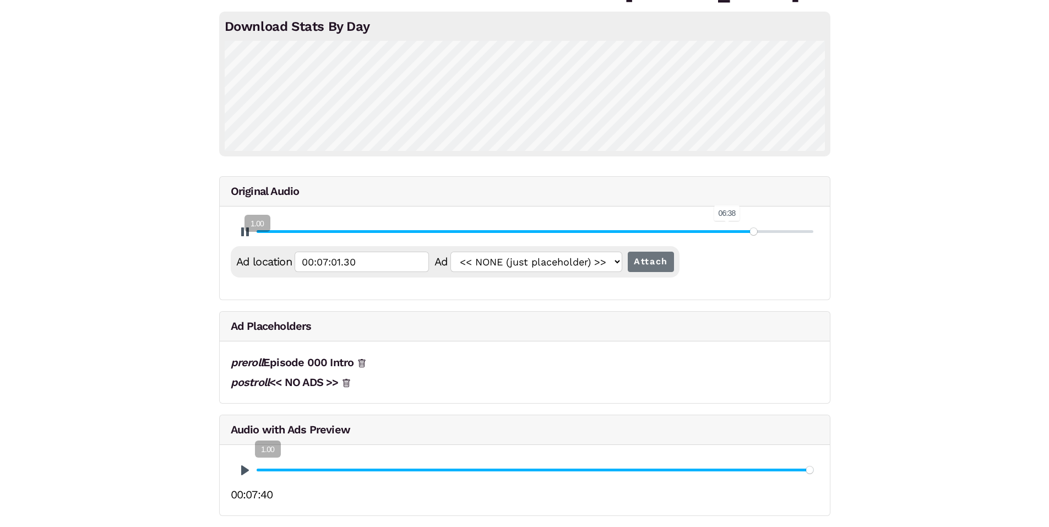
type input "00:07:01.57"
type input "89.95"
type input "00:07:01.82"
type input "90.01"
type input "00:07:02.10"
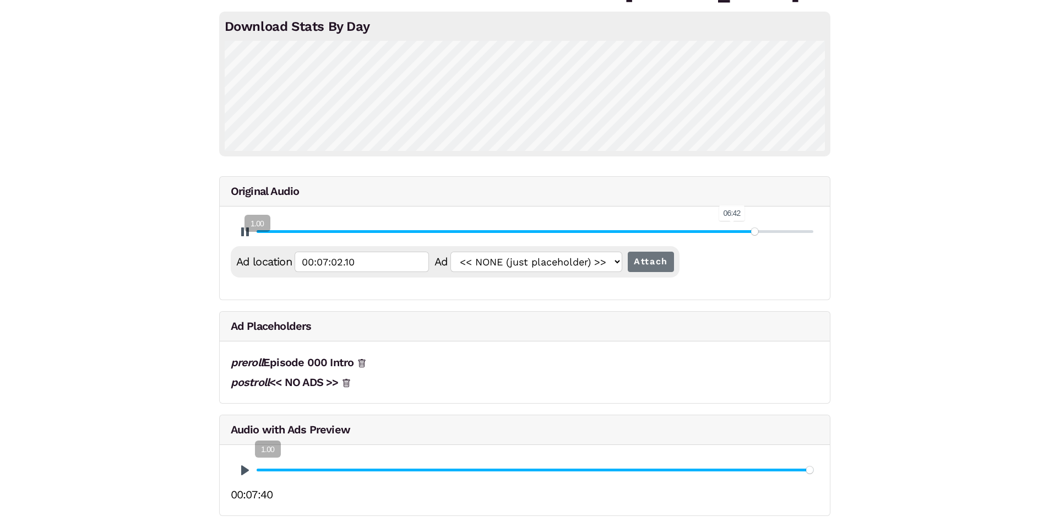
type input "90.06"
type input "00:07:02.35"
type input "90.12"
type input "00:07:02.62"
type input "90.18"
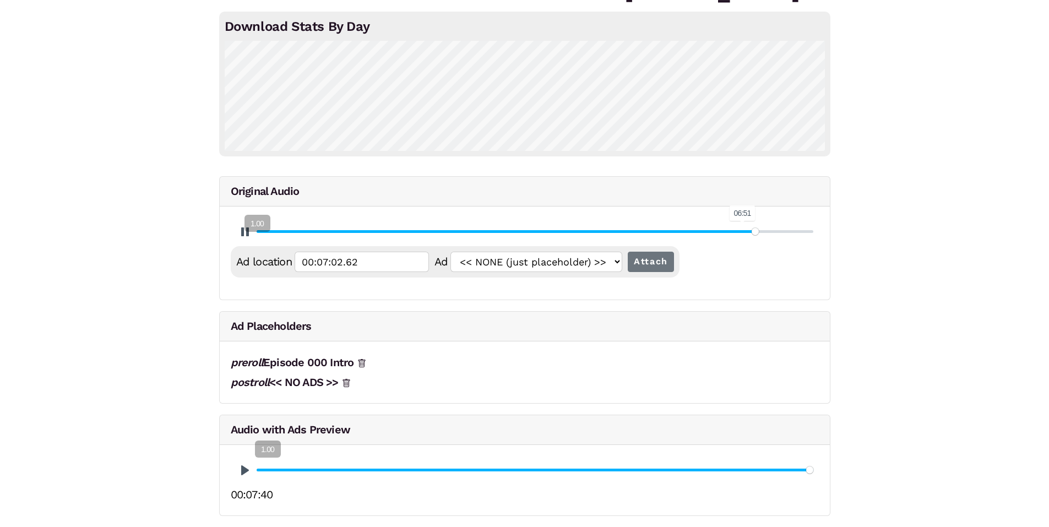
type input "00:07:02.89"
type input "90.23"
type input "00:07:03.15"
type input "86.87"
type input "00:06:47.40"
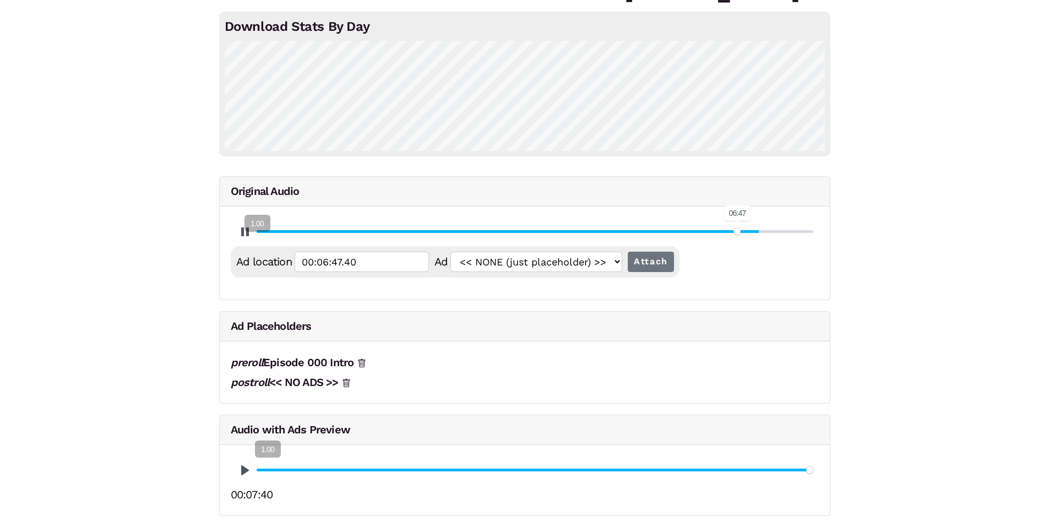
click at [738, 232] on input "Seek" at bounding box center [535, 231] width 557 height 10
type input "86.92"
type input "00:06:47.61"
type input "86.97"
type input "00:06:47.87"
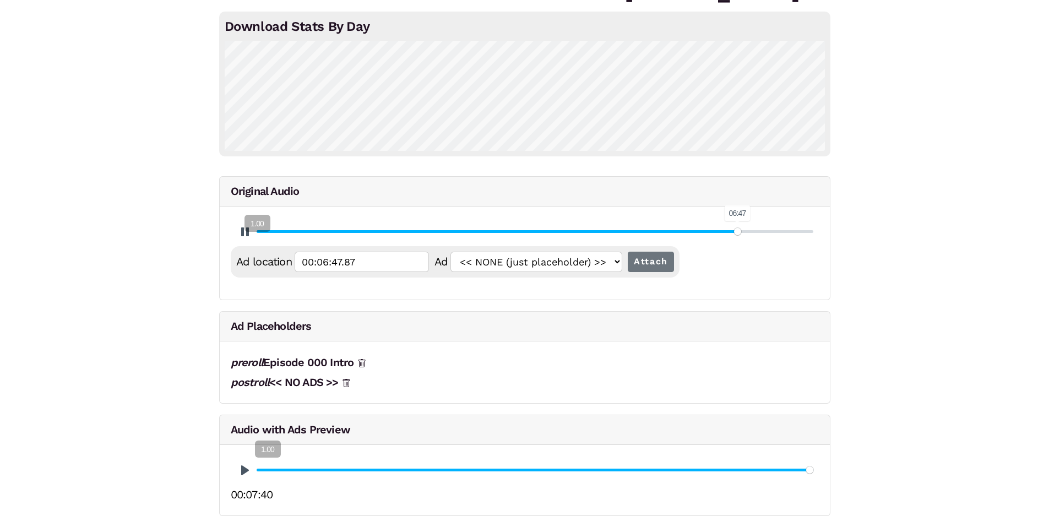
type input "87.03"
type input "00:06:48.14"
type input "87.09"
type input "00:06:48.40"
type input "87.14"
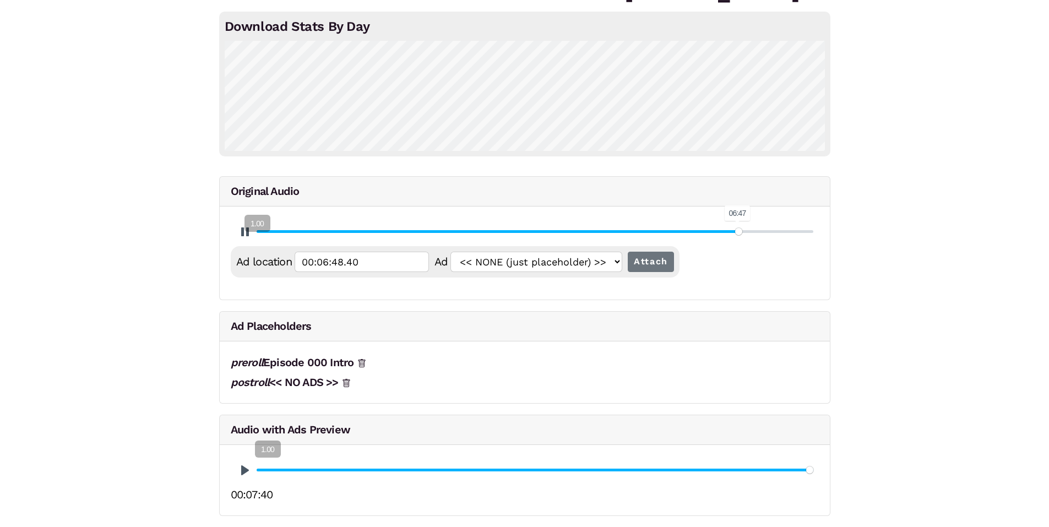
type input "00:06:48.66"
type input "87.2"
type input "00:06:48.93"
type input "87.26"
type input "00:06:49.20"
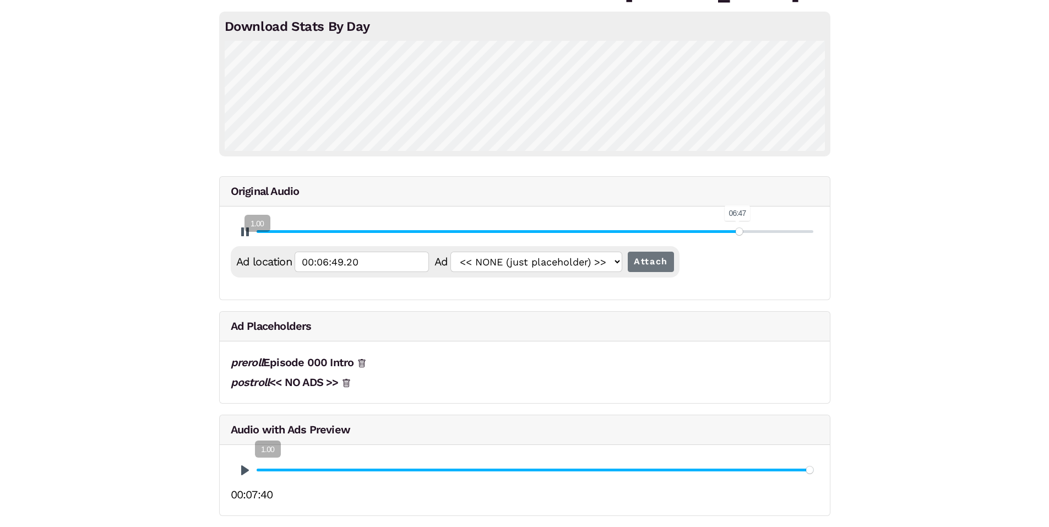
type input "87.31"
type input "00:06:49.46"
type input "87.37"
click at [247, 238] on button "Pause Play" at bounding box center [245, 232] width 18 height 18
drag, startPoint x: 367, startPoint y: 261, endPoint x: 268, endPoint y: 256, distance: 99.8
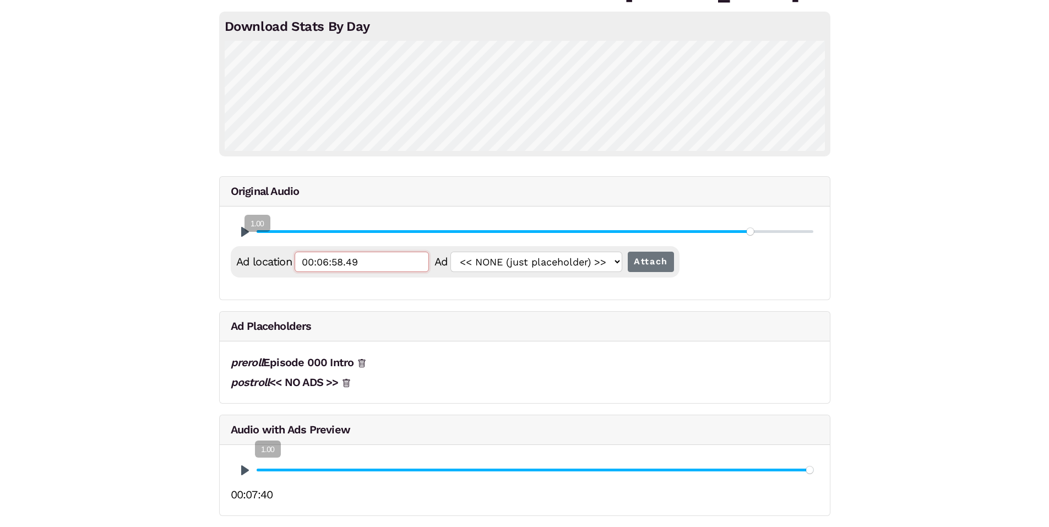
click at [268, 256] on div "Ad location 00:06:58.49" at bounding box center [335, 262] width 198 height 20
